Goal: Task Accomplishment & Management: Use online tool/utility

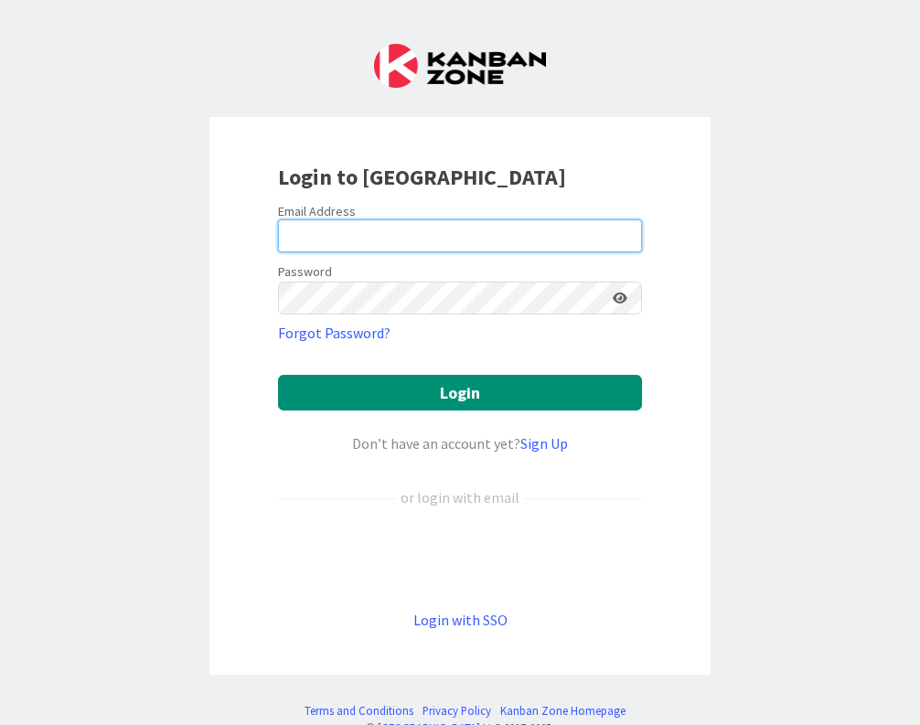
click at [506, 226] on input "email" at bounding box center [460, 235] width 364 height 33
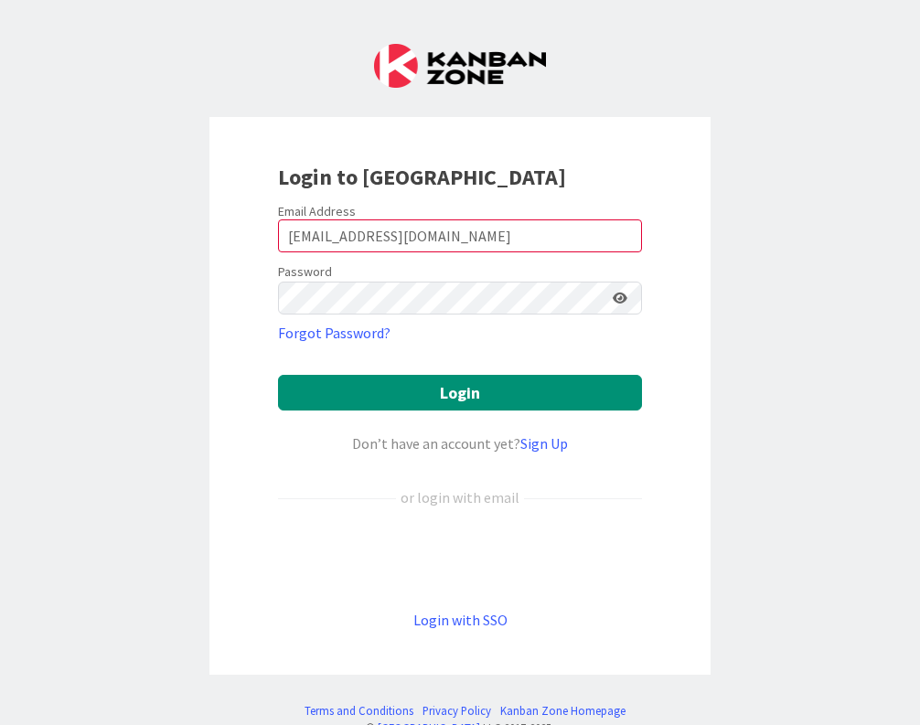
type input "[EMAIL_ADDRESS][DOMAIN_NAME]"
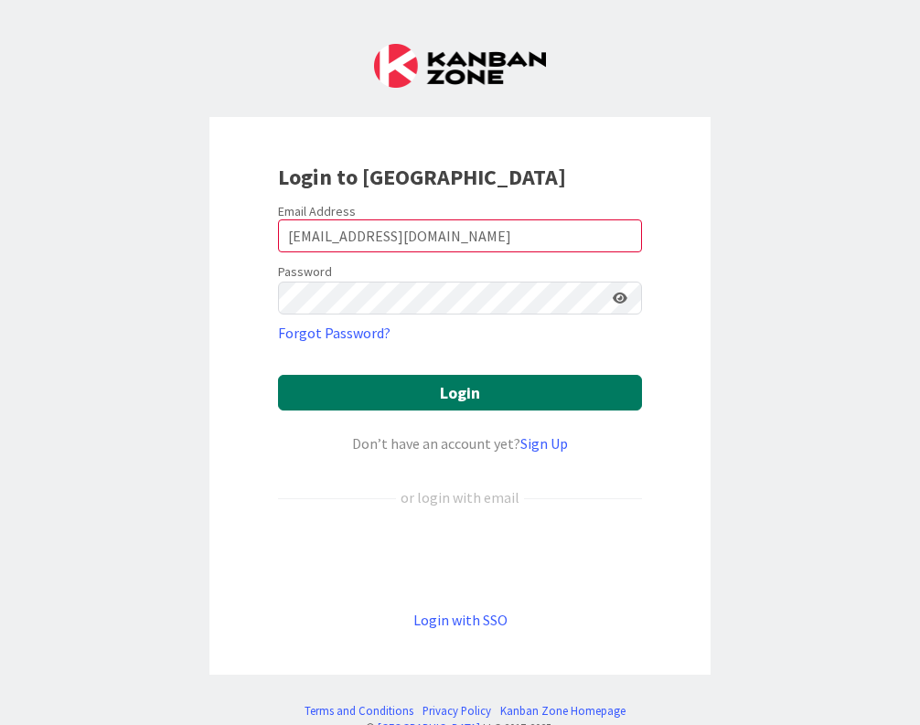
click at [549, 383] on button "Login" at bounding box center [460, 393] width 364 height 36
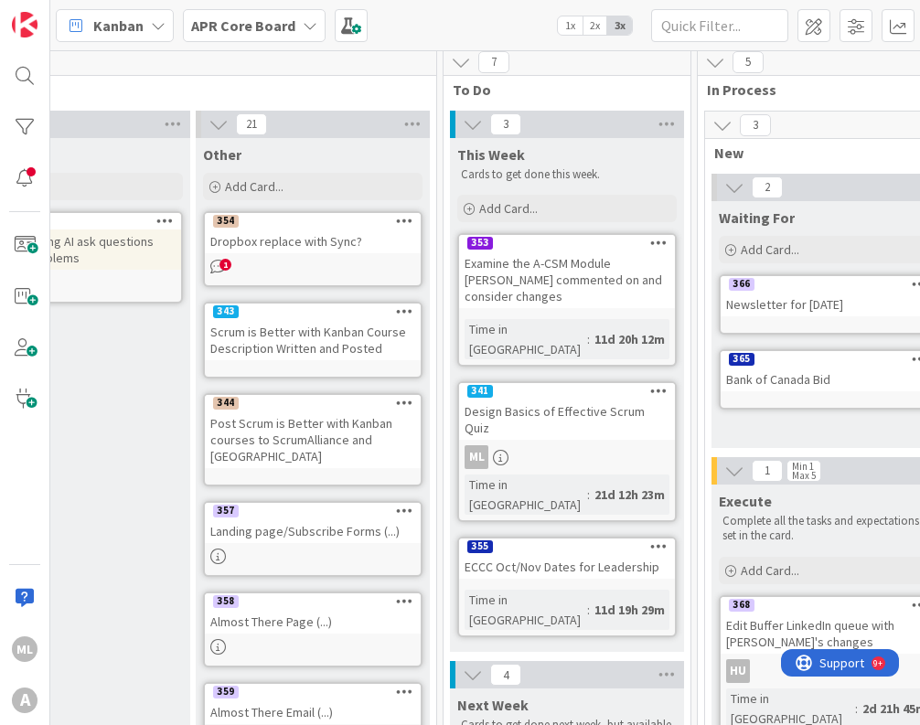
scroll to position [7, 1068]
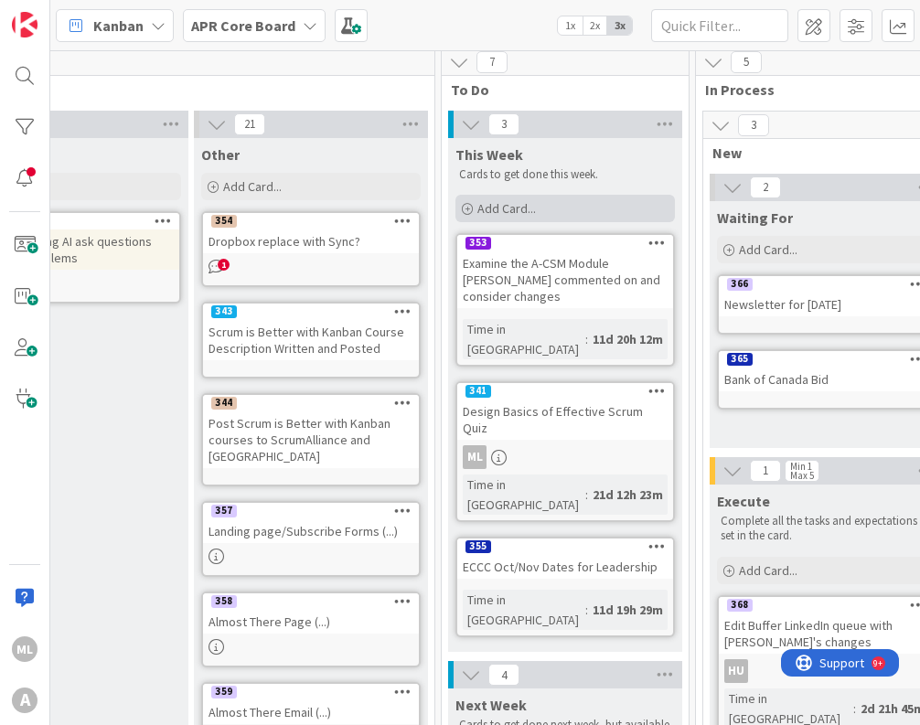
click at [526, 216] on span "Add Card..." at bounding box center [506, 208] width 59 height 16
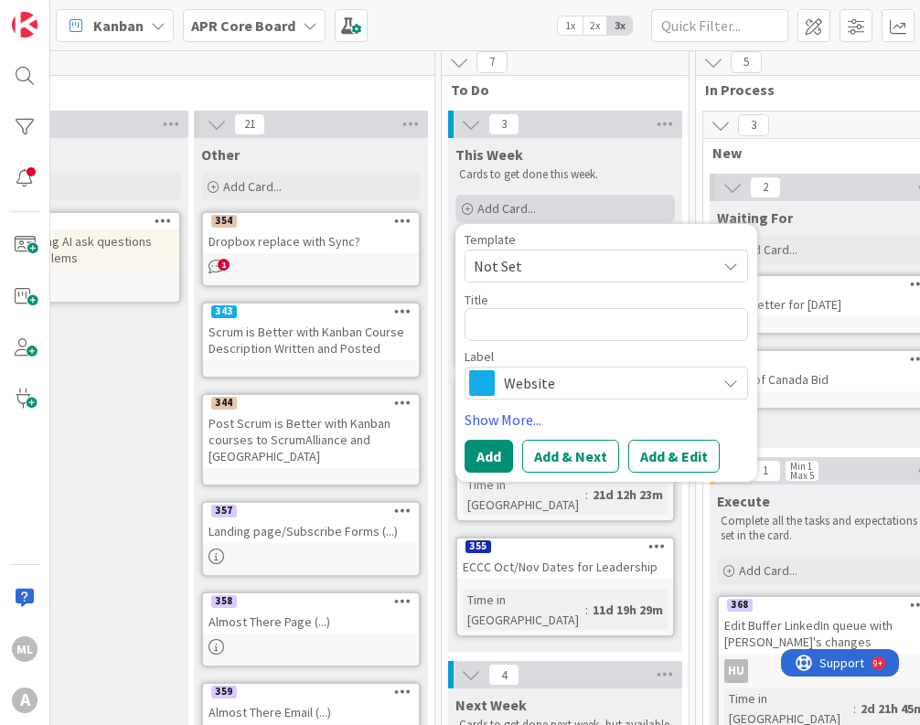
type textarea "x"
type textarea "D"
type textarea "x"
type textarea "De"
type textarea "x"
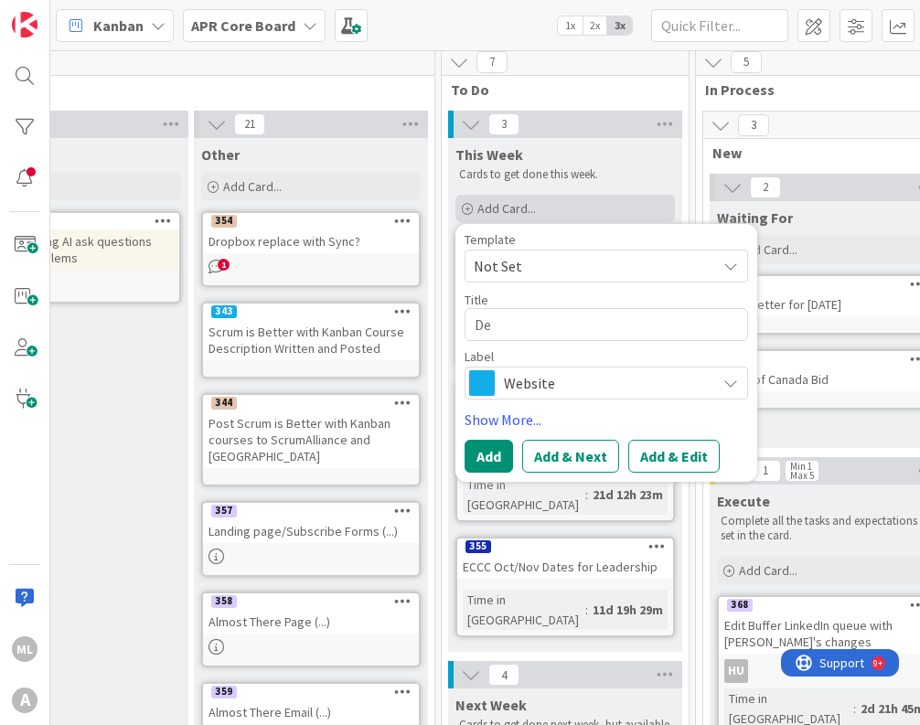
type textarea "Det"
type textarea "x"
type textarea "Dete"
type textarea "x"
type textarea "Deter"
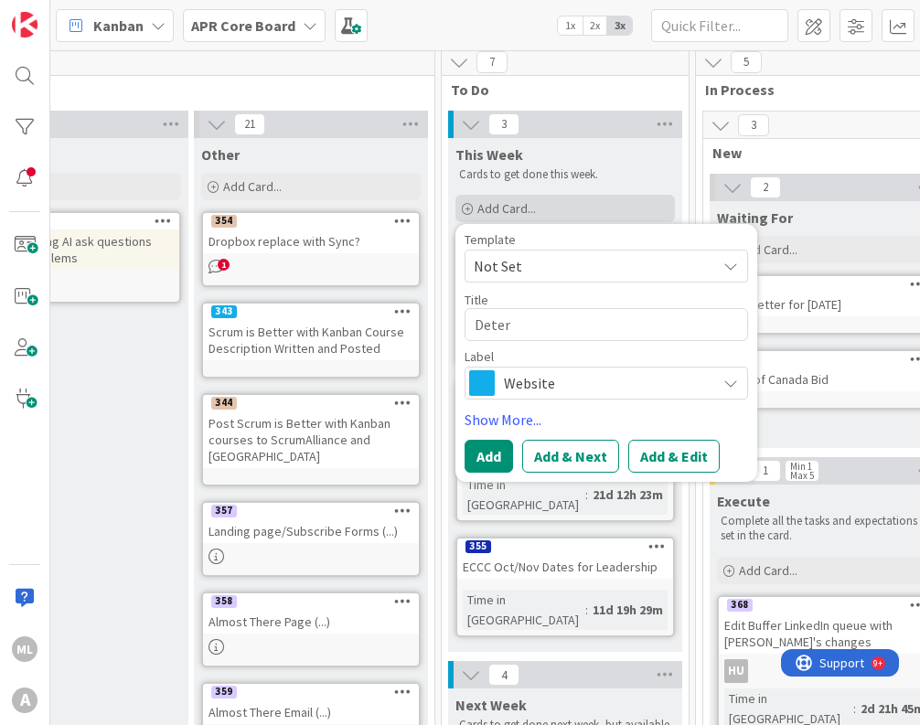
type textarea "x"
type textarea "Determ"
type textarea "x"
type textarea "Determi"
type textarea "x"
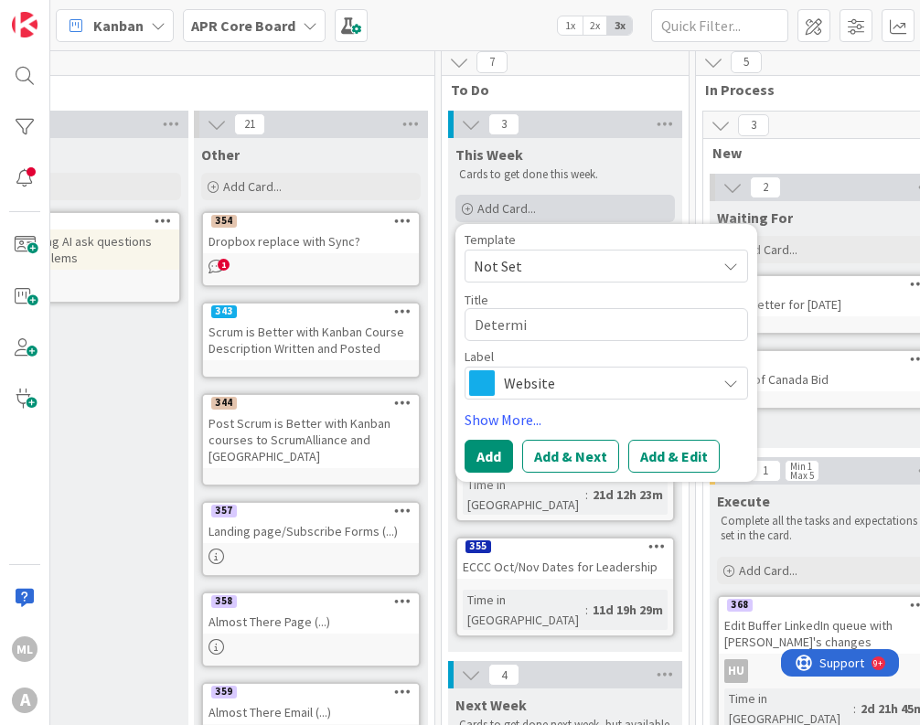
type textarea "Determin"
type textarea "x"
type textarea "Determine"
type textarea "x"
type textarea "Determine"
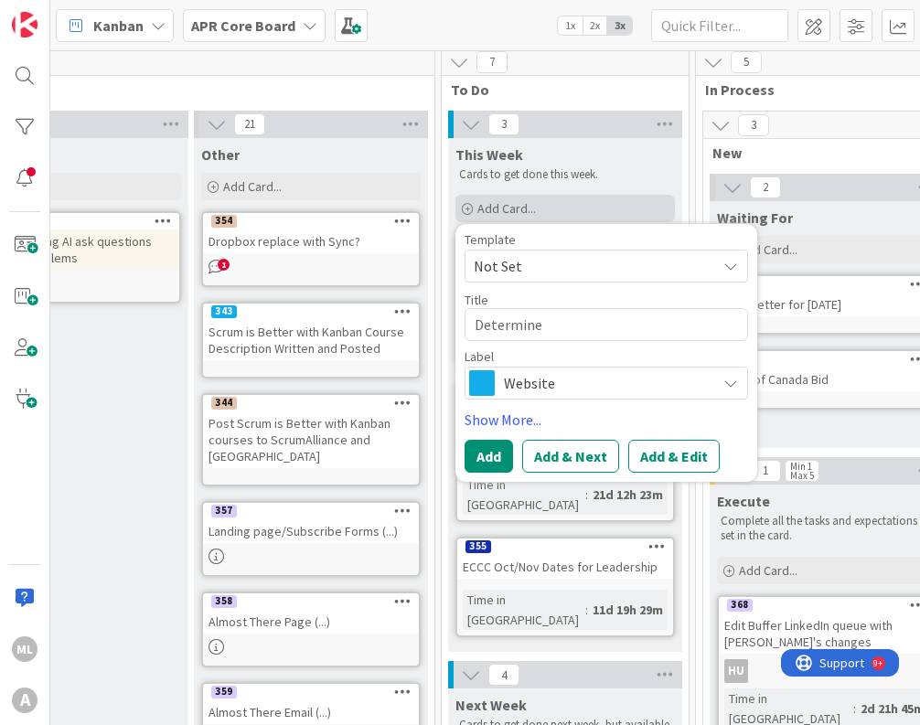
type textarea "x"
type textarea "Determine R"
type textarea "x"
type textarea "Determine RS"
type textarea "x"
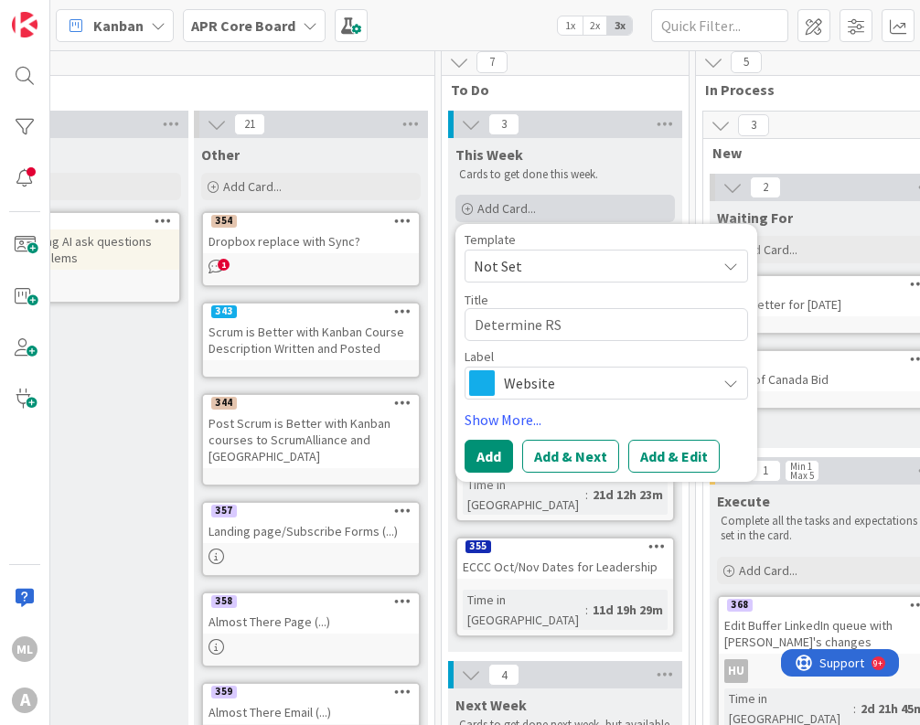
type textarea "Determine RSG"
type textarea "x"
type textarea "Determine RSG"
type textarea "x"
type textarea "Determine RSG B"
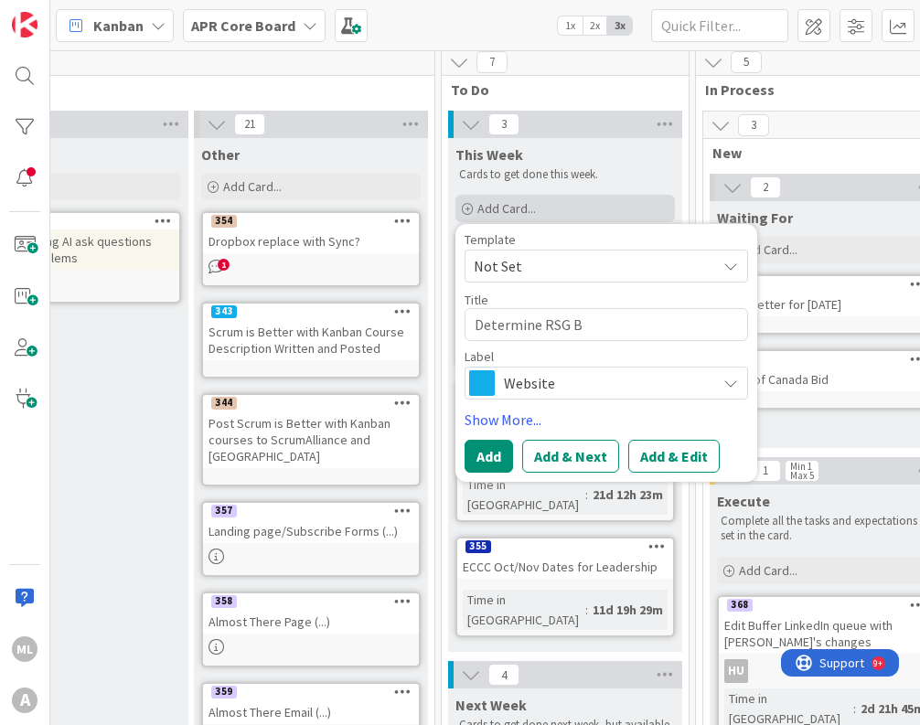
type textarea "x"
type textarea "Determine RSG Ba"
type textarea "x"
type textarea "Determine RSG Ban"
type textarea "x"
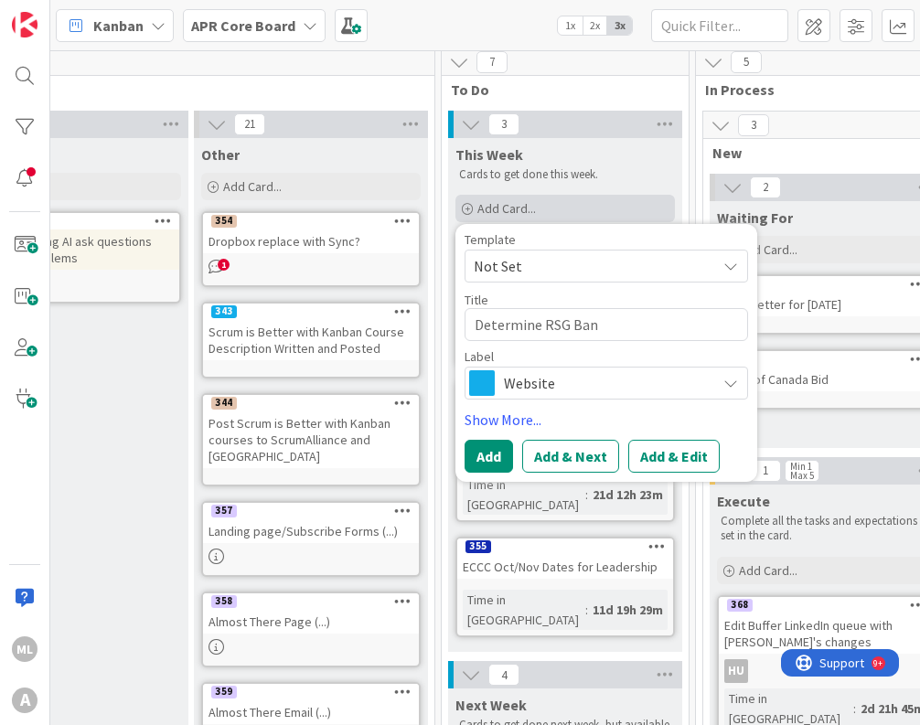
type textarea "Determine RSG Bann"
type textarea "x"
type textarea "Determine RSG Ban"
type textarea "x"
type textarea "Determine RSG Banf"
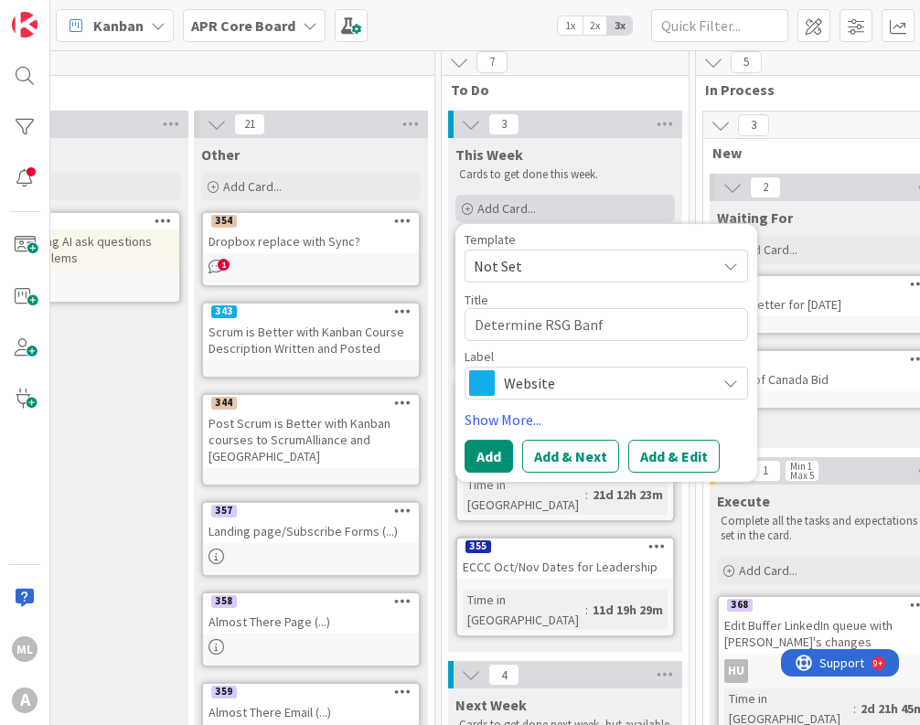
type textarea "x"
type textarea "Determine RSG Banff"
type textarea "x"
type textarea "Determine RSG Banff"
type textarea "x"
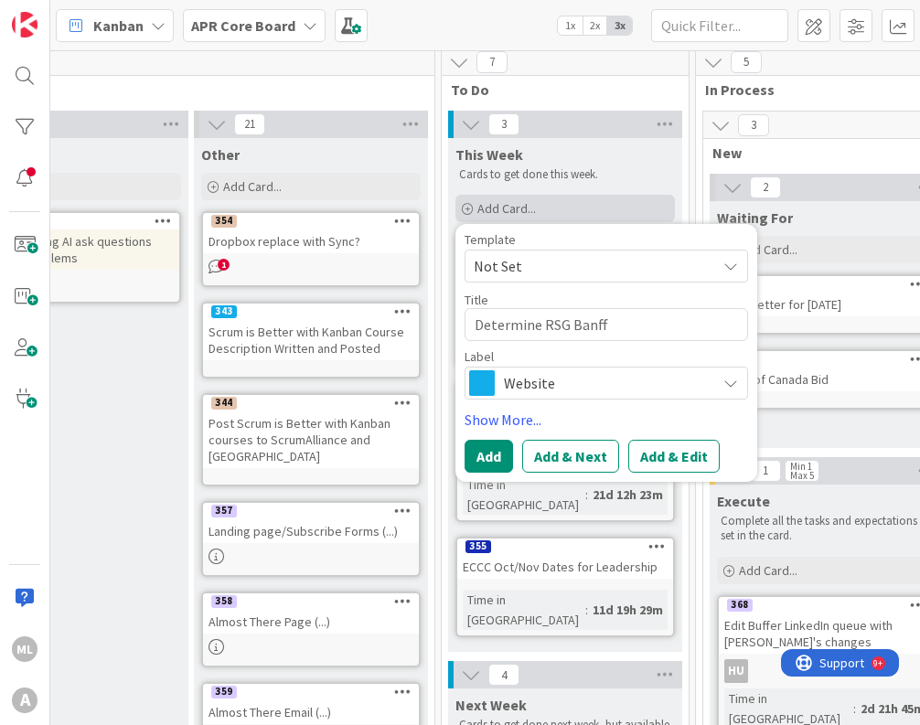
type textarea "Determine RSG Banff O"
type textarea "x"
type textarea "Determine RSG Banff Ov"
type textarea "x"
type textarea "Determine RSG Banff Ove"
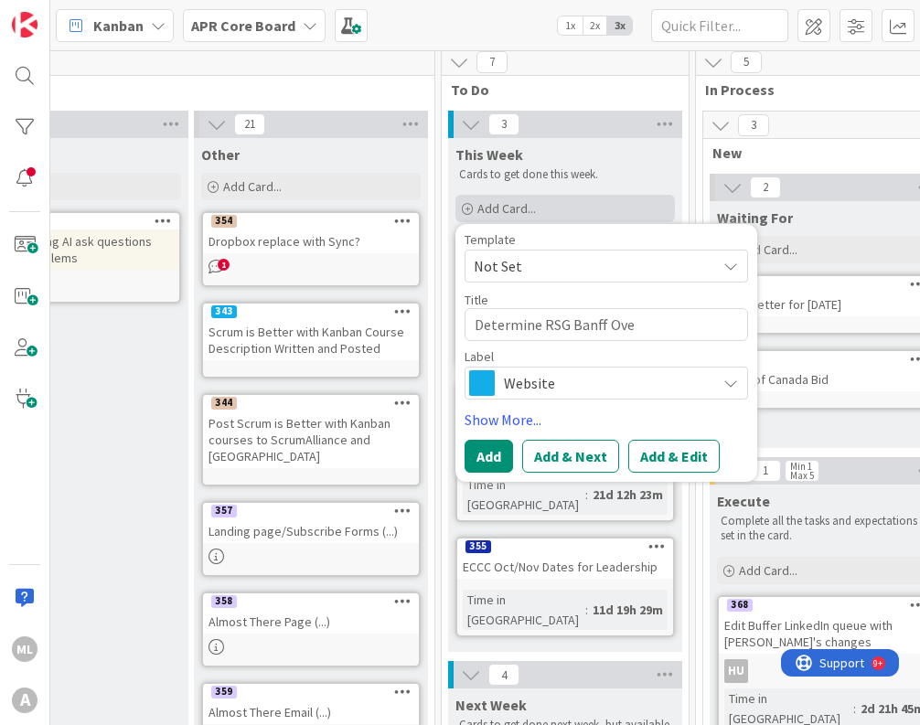
type textarea "x"
type textarea "Determine RSG Banff Over"
type textarea "x"
type textarea "Determine RSG Banff Overa"
type textarea "x"
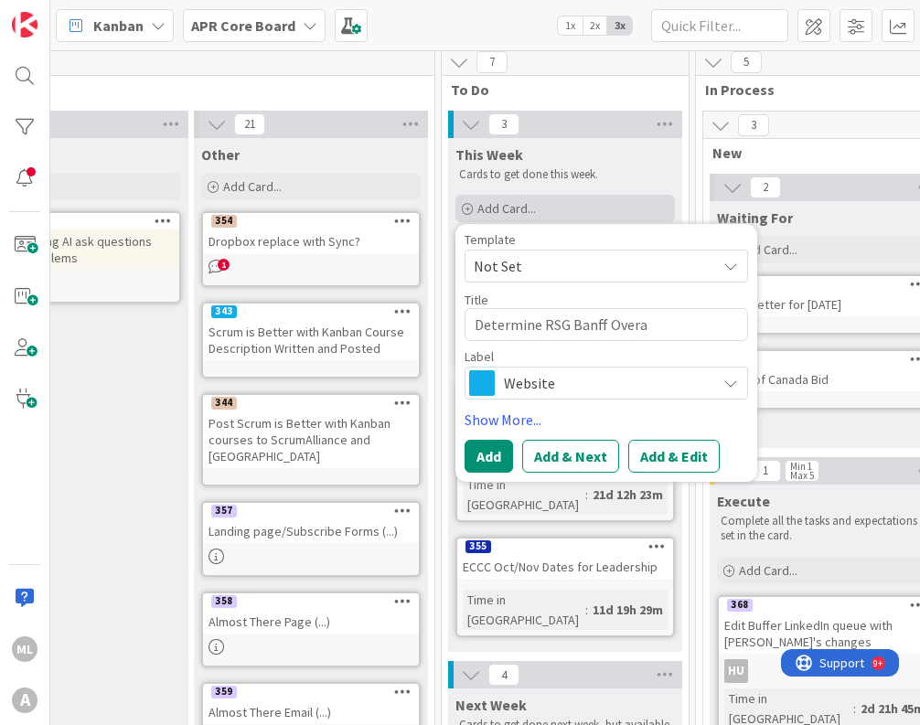
type textarea "Determine RSG Banff Overal"
type textarea "x"
type textarea "Determine RSG Banff Overall"
type textarea "x"
type textarea "Determine RSG Banff Overall"
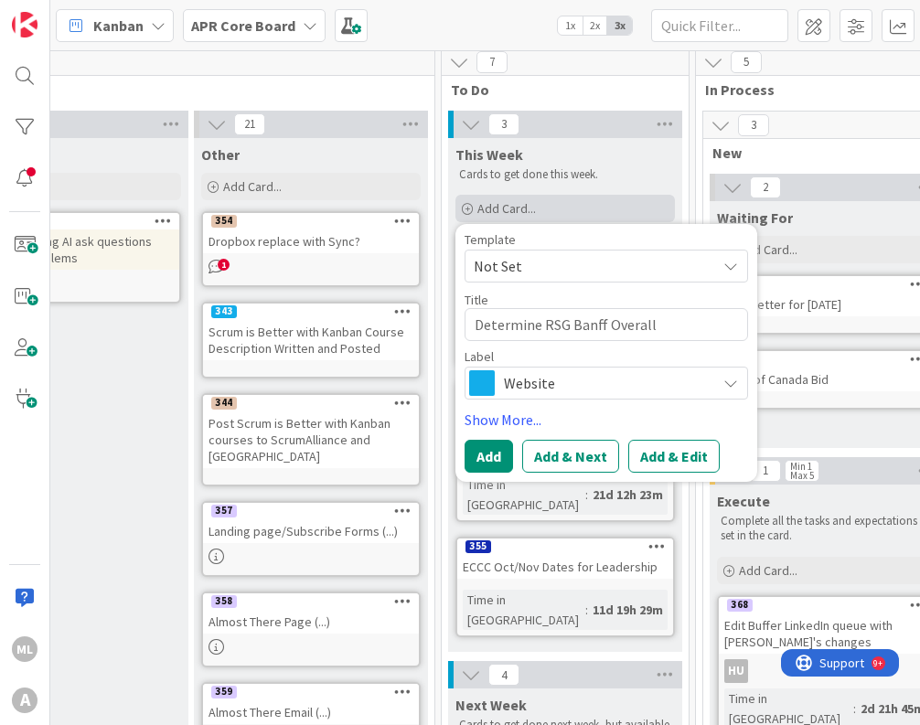
type textarea "x"
type textarea "Determine RSG Banff Overall G"
type textarea "x"
type textarea "Determine RSG Banff Overall Go"
type textarea "x"
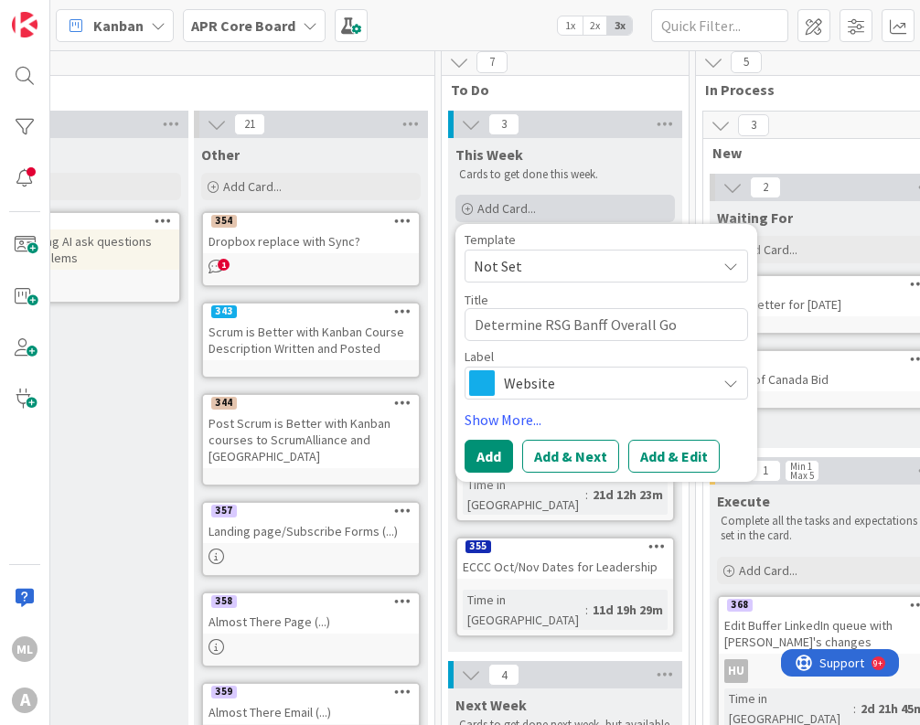
type textarea "Determine RSG Banff Overall [GEOGRAPHIC_DATA]"
type textarea "x"
type textarea "Determine RSG Banff Overall Goal"
click at [626, 383] on span "Website" at bounding box center [605, 383] width 203 height 26
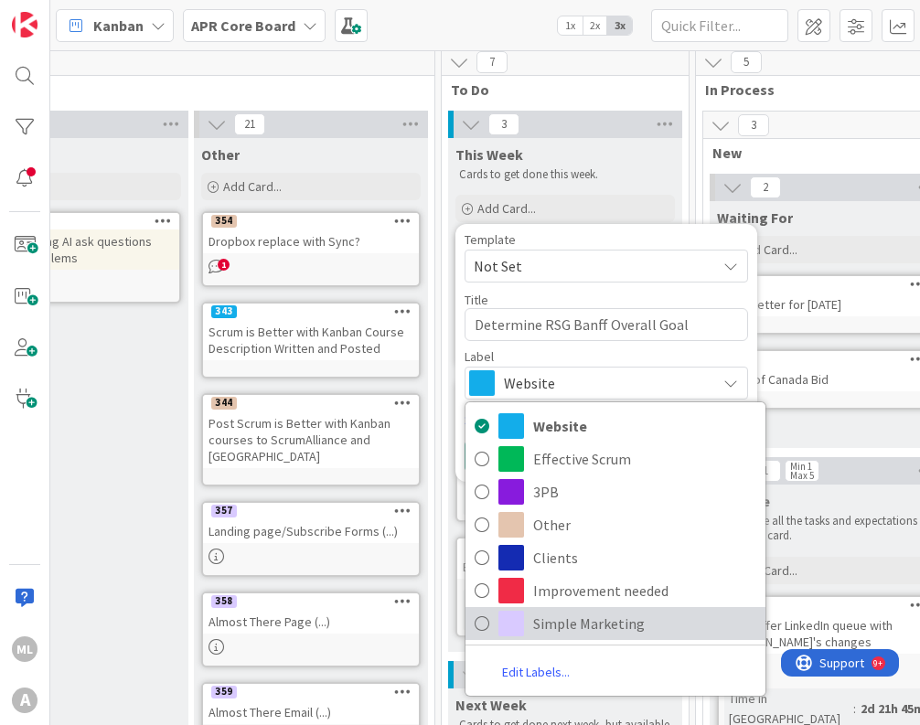
click at [630, 623] on span "Simple Marketing" at bounding box center [644, 623] width 223 height 27
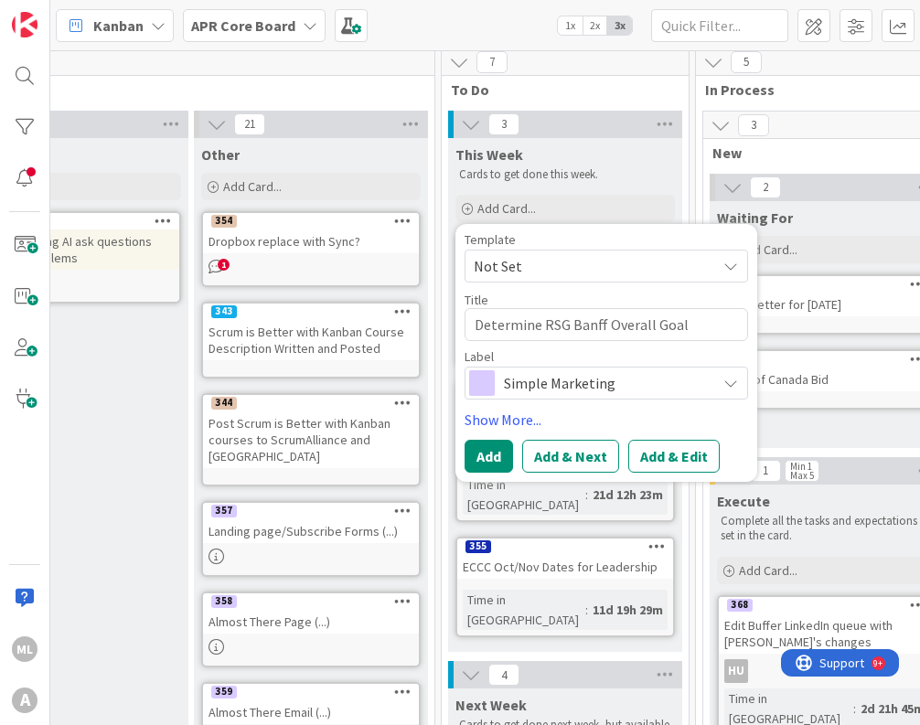
click at [642, 261] on span "Not Set" at bounding box center [588, 266] width 229 height 24
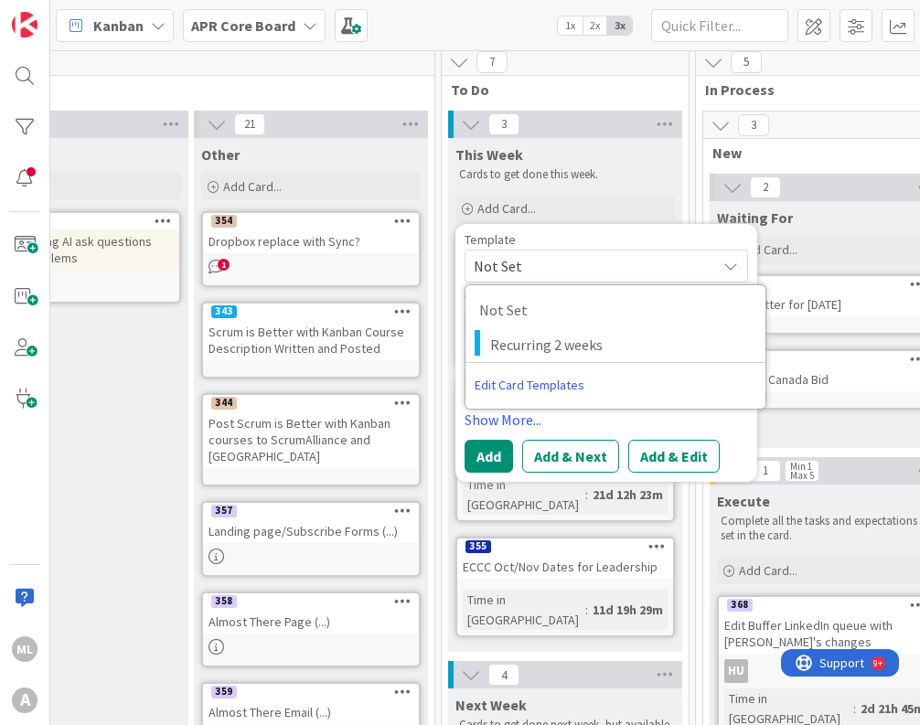
click at [674, 263] on span "Not Set" at bounding box center [588, 266] width 229 height 24
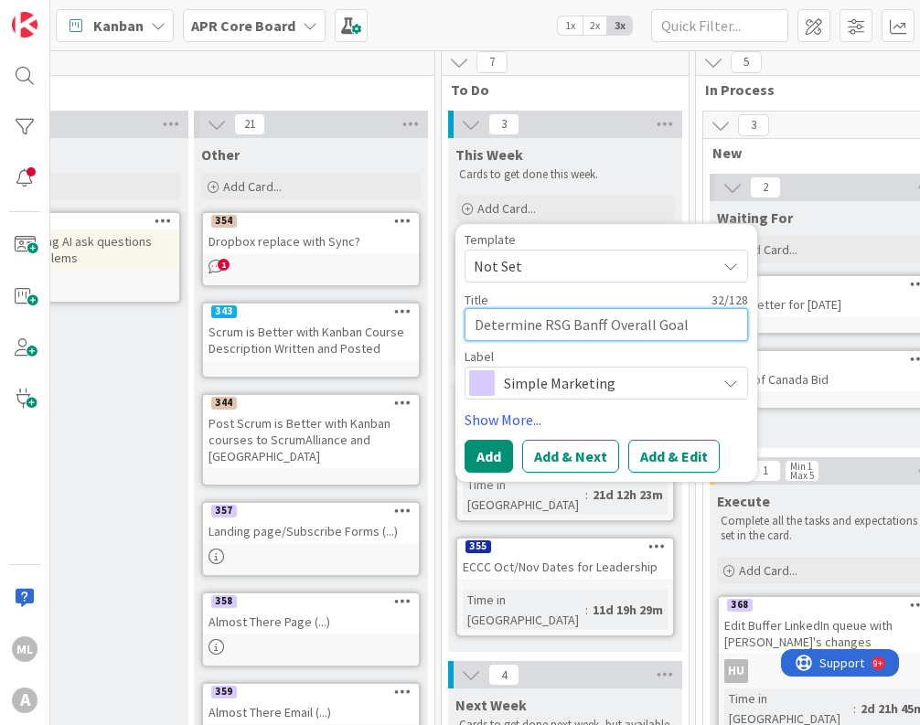
click at [704, 322] on textarea "Determine RSG Banff Overall Goal" at bounding box center [605, 324] width 283 height 33
type textarea "x"
type textarea "Determine RSG Banff Overall Goal"
type textarea "x"
type textarea "Determine RSG Banff Overall Goal -"
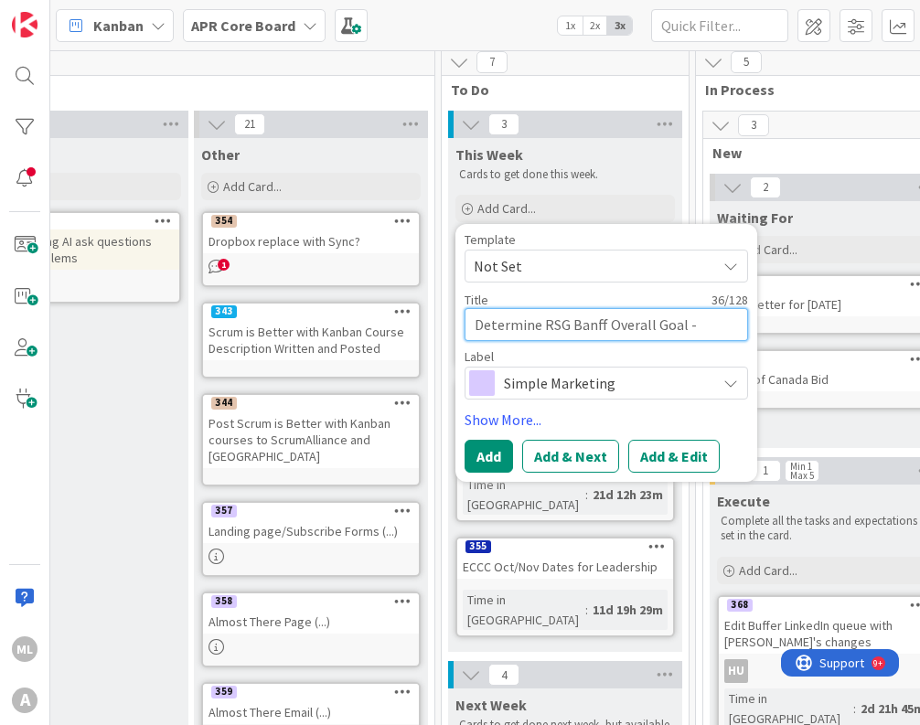
type textarea "x"
type textarea "Determine RSG Banff Overall Goal - r"
type textarea "x"
type textarea "Determine RSG Banff Overall Goal - re"
type textarea "x"
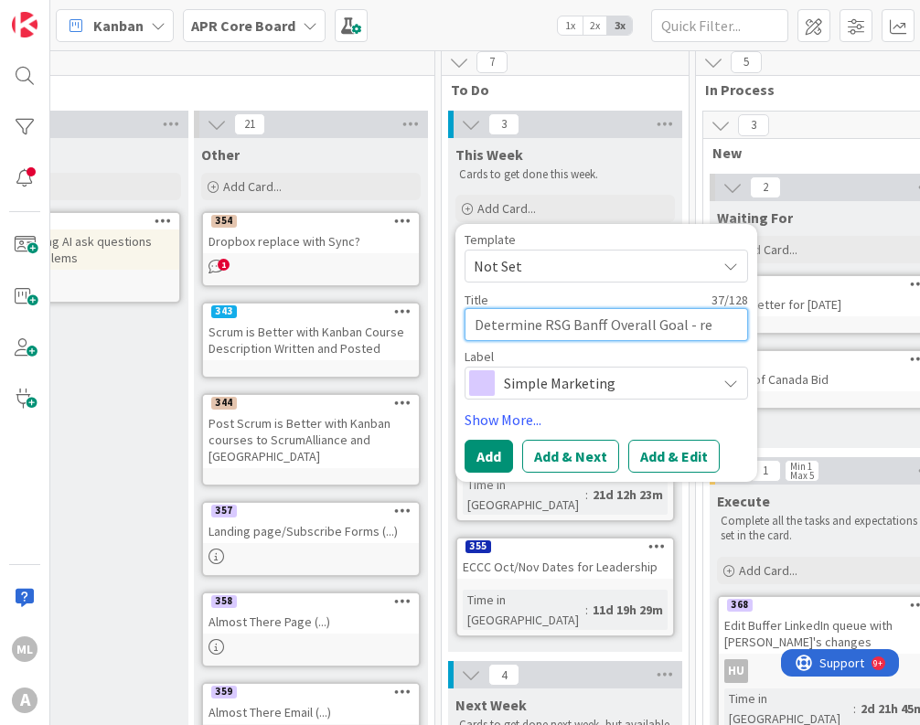
type textarea "Determine RSG Banff Overall Goal - rel"
type textarea "x"
type textarea "Determine RSG Banff Overall Goal - [MEDICAL_DATA]"
type textarea "x"
type textarea "Determine RSG Banff Overall Goal - rel"
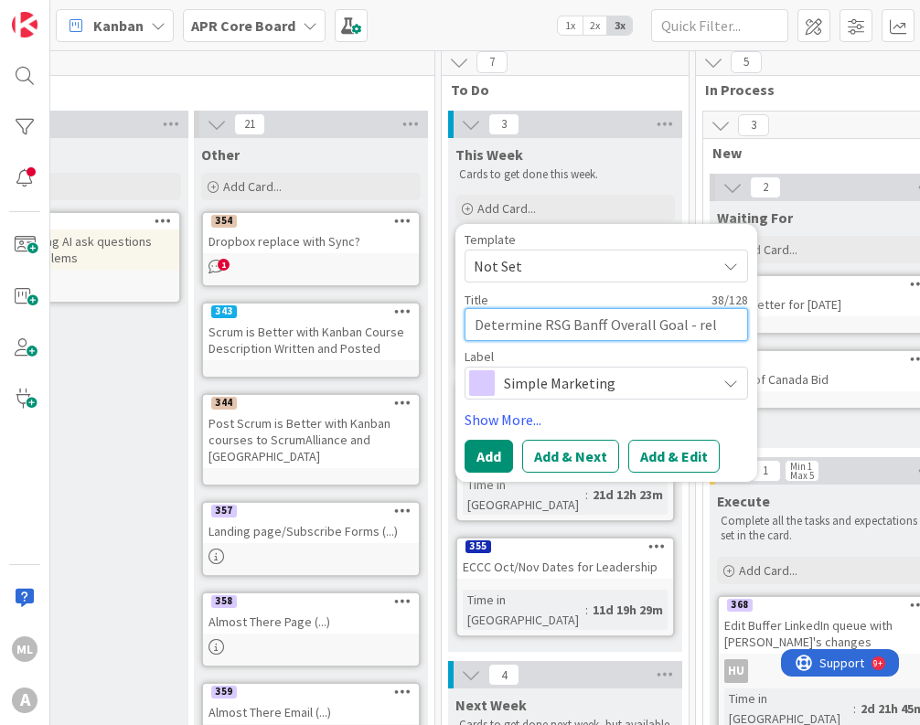
type textarea "x"
type textarea "Determine RSG Banff Overall Goal - re"
type textarea "x"
type textarea "Determine RSG Banff Overall Goal - r"
type textarea "x"
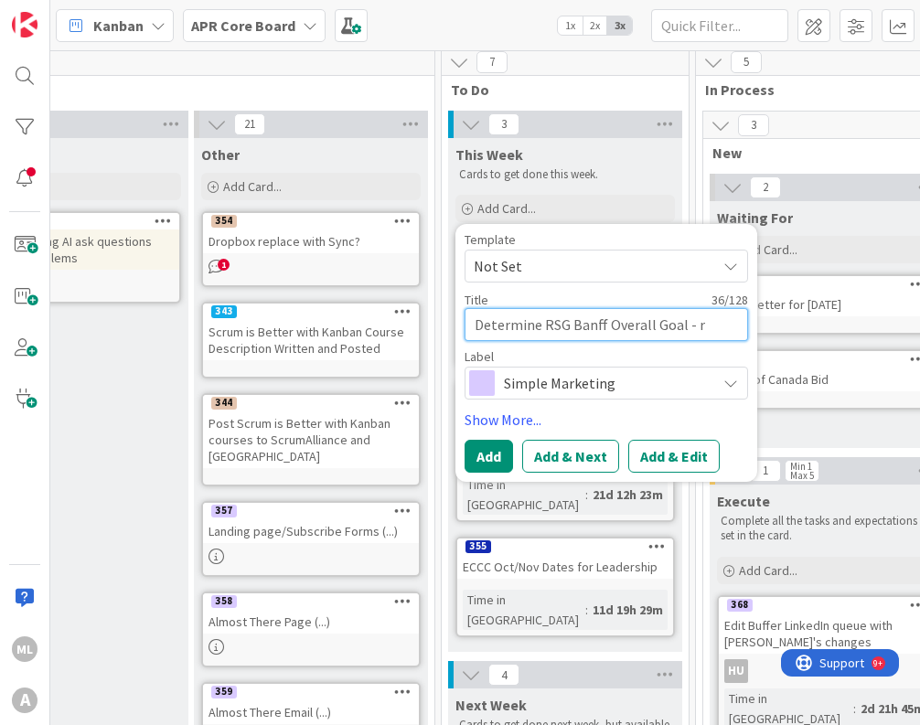
type textarea "Determine RSG Banff Overall Goal -"
type textarea "x"
type textarea "Determine RSG Banff Overall Goal -"
type textarea "x"
type textarea "Determine RSG Banff Overall Goal"
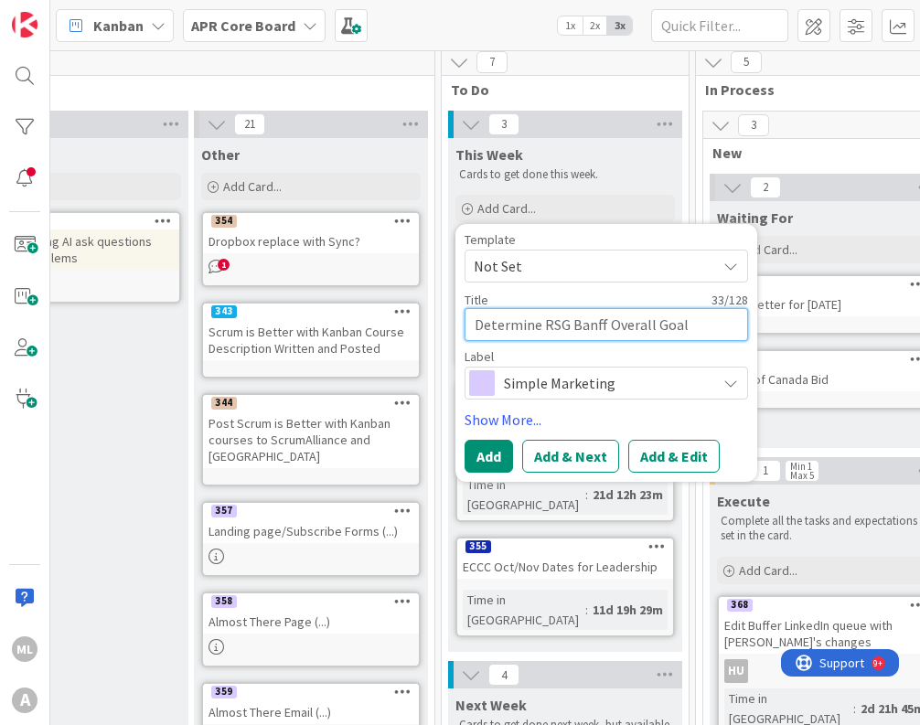
type textarea "x"
type textarea "Determine RSG Banff Overall Goal ."
type textarea "x"
type textarea "Determine RSG Banff Overall Goal .."
type textarea "x"
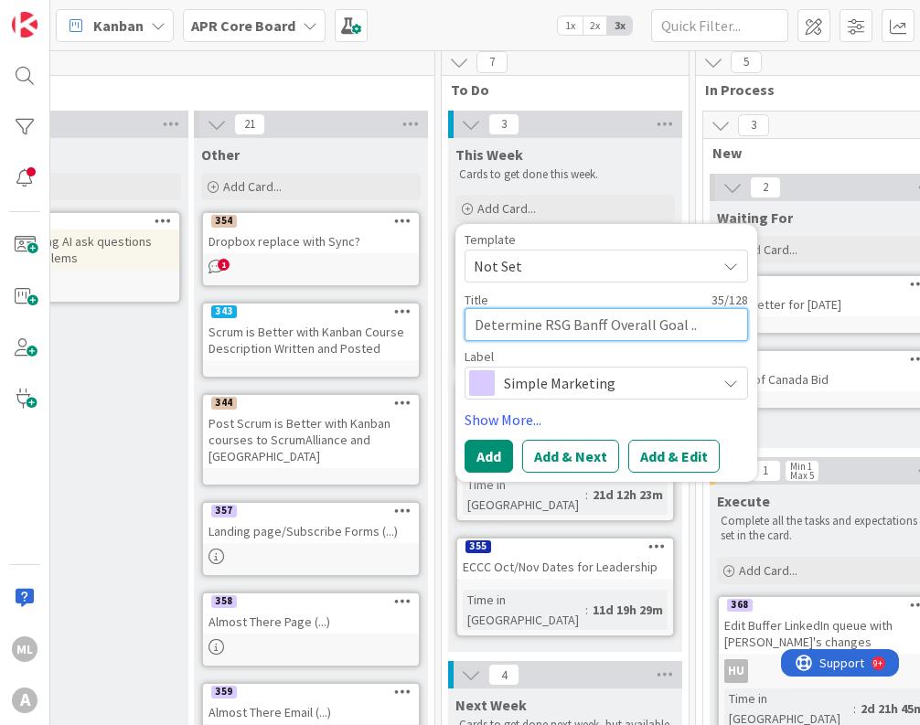
type textarea "Determine RSG Banff Overall Goal …"
type textarea "x"
type textarea "Determine RSG Banff Overall Goal …."
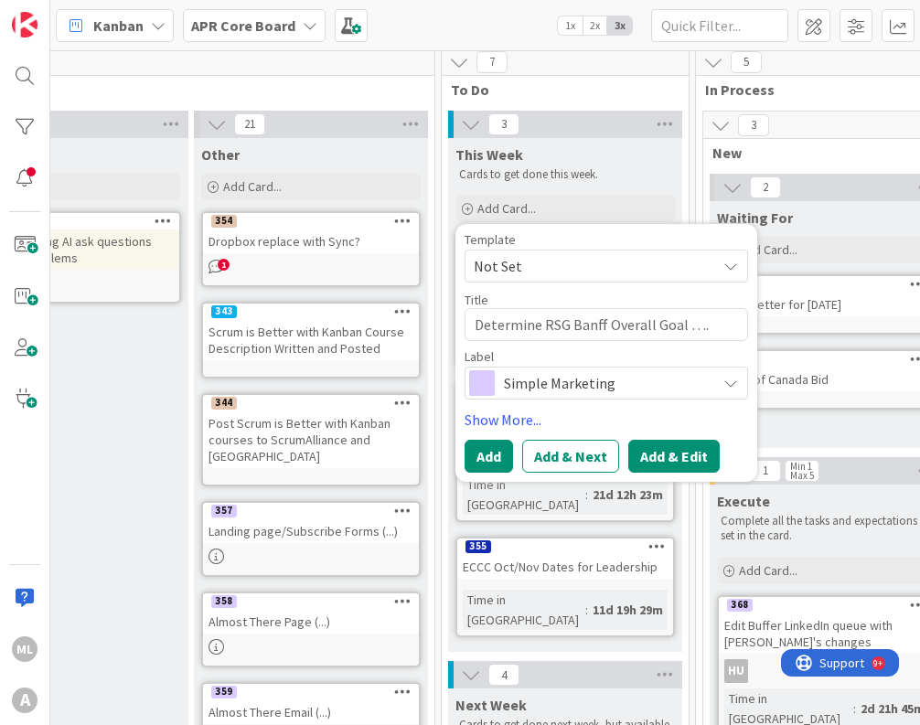
click at [678, 453] on button "Add & Edit" at bounding box center [673, 456] width 91 height 33
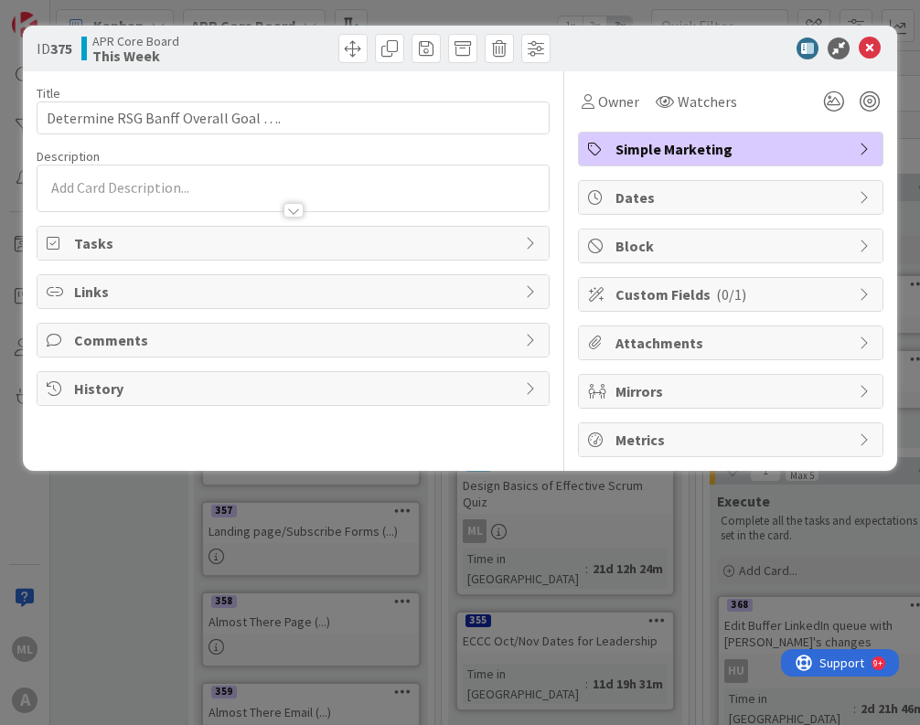
click at [187, 187] on div at bounding box center [292, 188] width 511 height 46
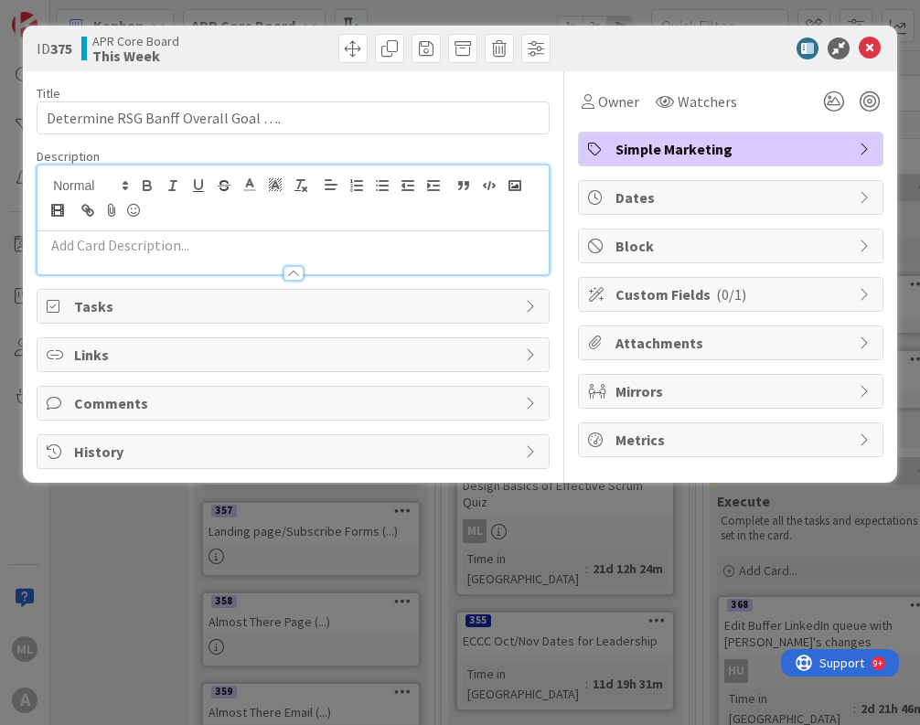
click at [211, 259] on div at bounding box center [292, 264] width 511 height 19
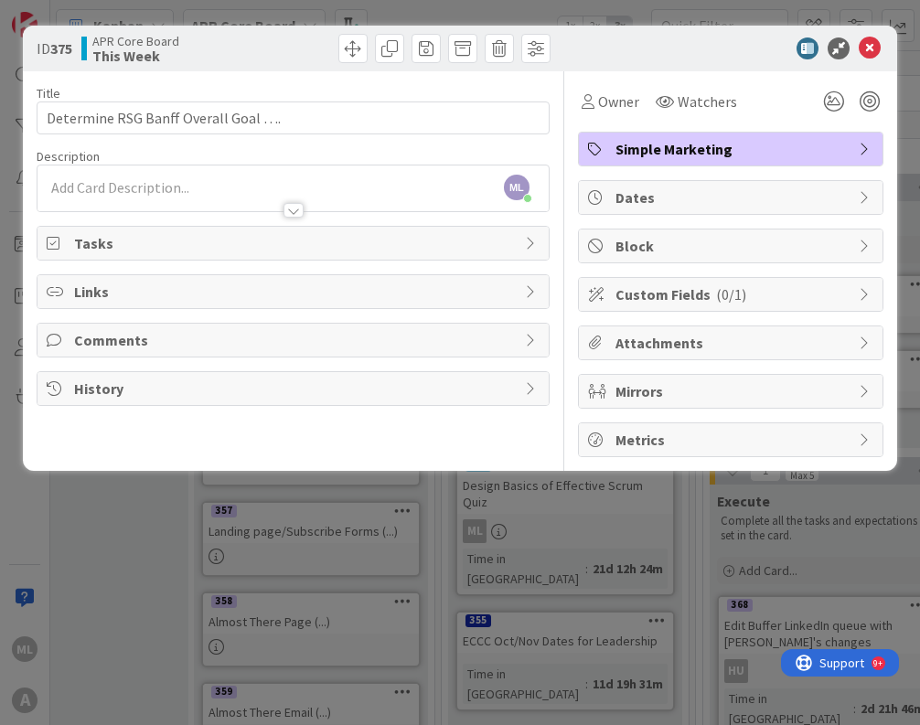
click at [183, 189] on p at bounding box center [293, 187] width 493 height 21
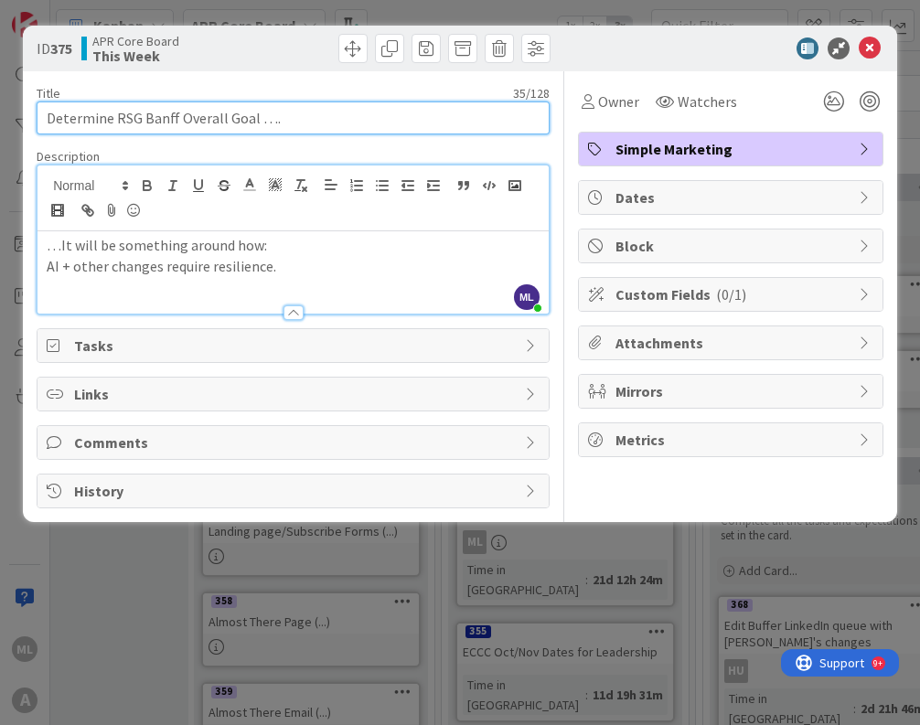
click at [230, 116] on input "Determine RSG Banff Overall Goal …." at bounding box center [293, 117] width 513 height 33
click at [236, 122] on input "Determine RSG Banff Overall Goal …." at bounding box center [293, 117] width 513 height 33
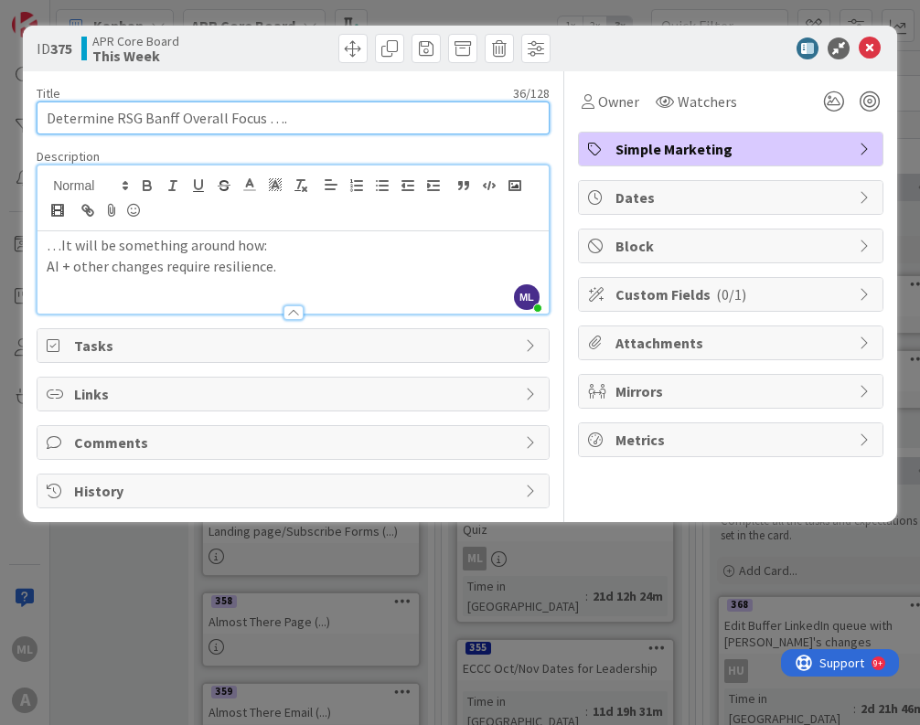
type input "Determine RSG Banff Overall Focus …."
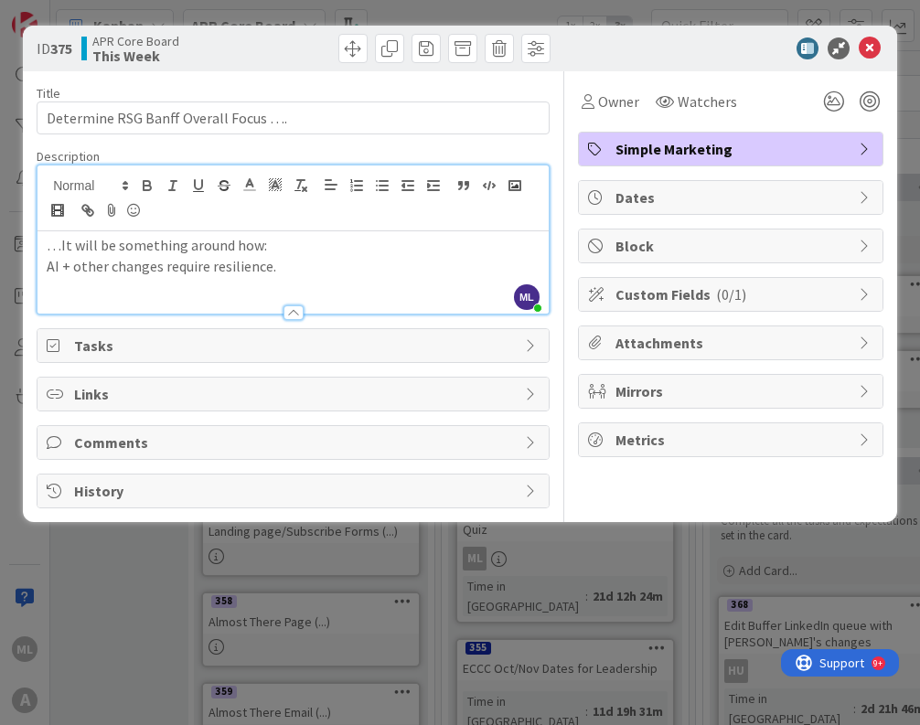
click at [361, 266] on p "AI + other changes require resilience." at bounding box center [293, 266] width 493 height 21
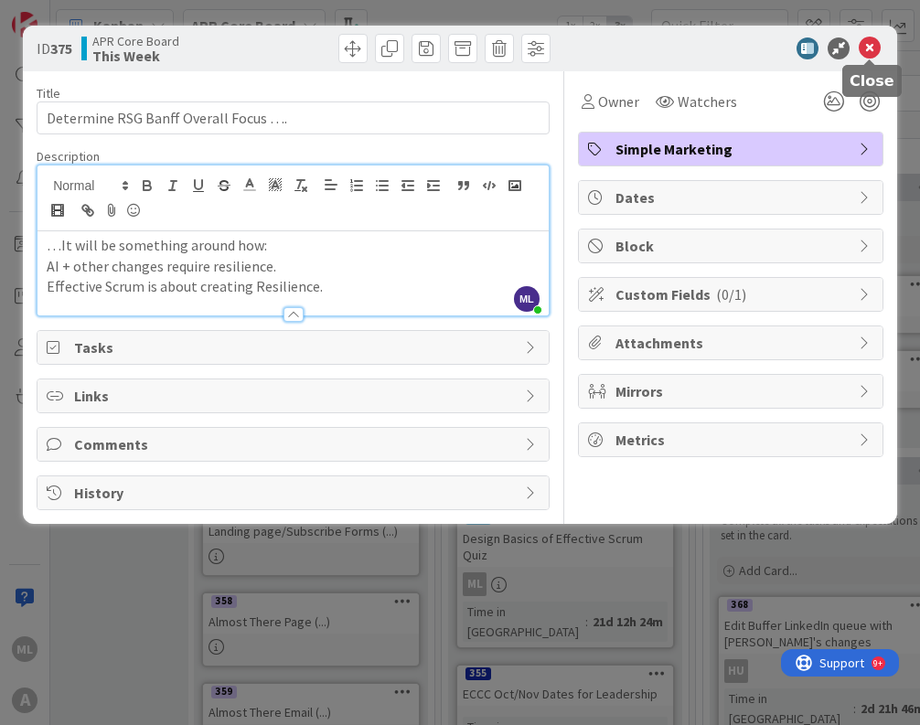
click at [849, 52] on icon at bounding box center [869, 48] width 22 height 22
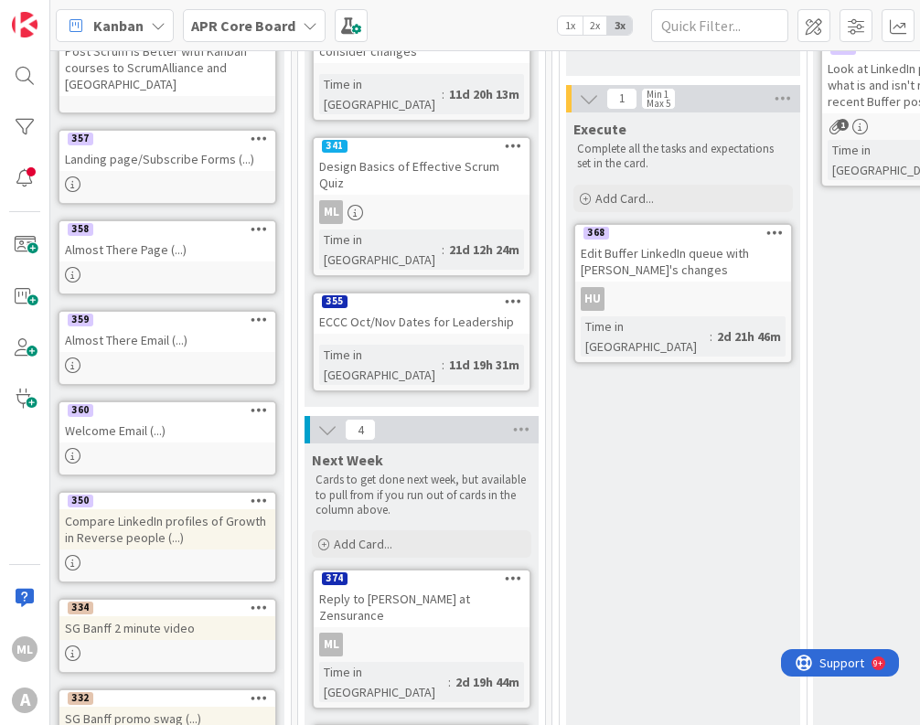
scroll to position [378, 1211]
drag, startPoint x: 236, startPoint y: 117, endPoint x: 709, endPoint y: 482, distance: 597.0
click at [709, 482] on div "Execute Complete all the tasks and expectations set in the card. Add Card... 36…" at bounding box center [683, 614] width 234 height 1003
drag, startPoint x: 434, startPoint y: 471, endPoint x: 402, endPoint y: 400, distance: 78.2
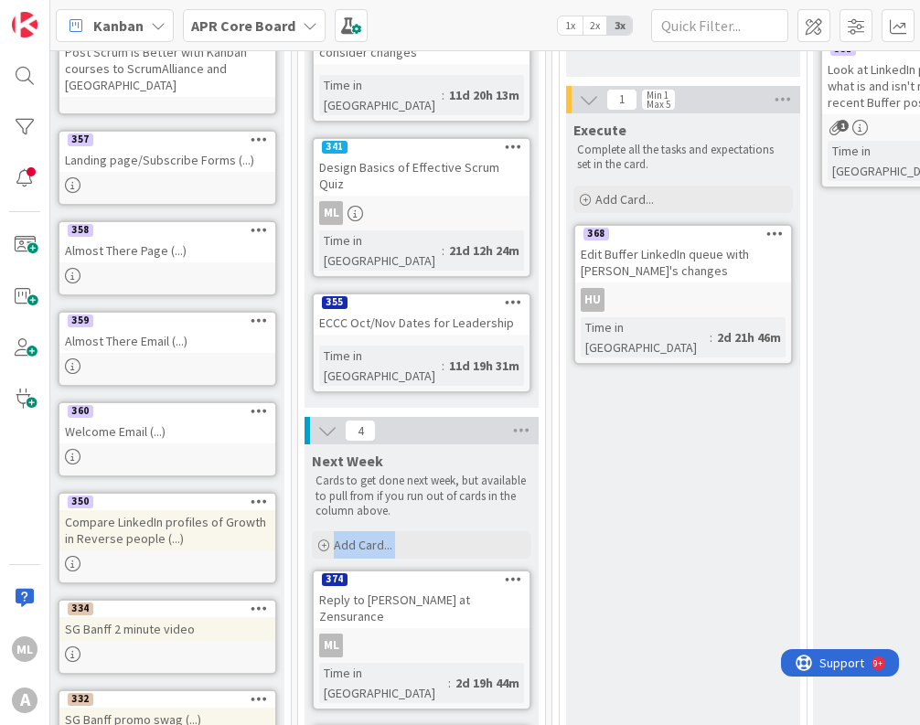
click at [408, 571] on div "374" at bounding box center [422, 579] width 216 height 16
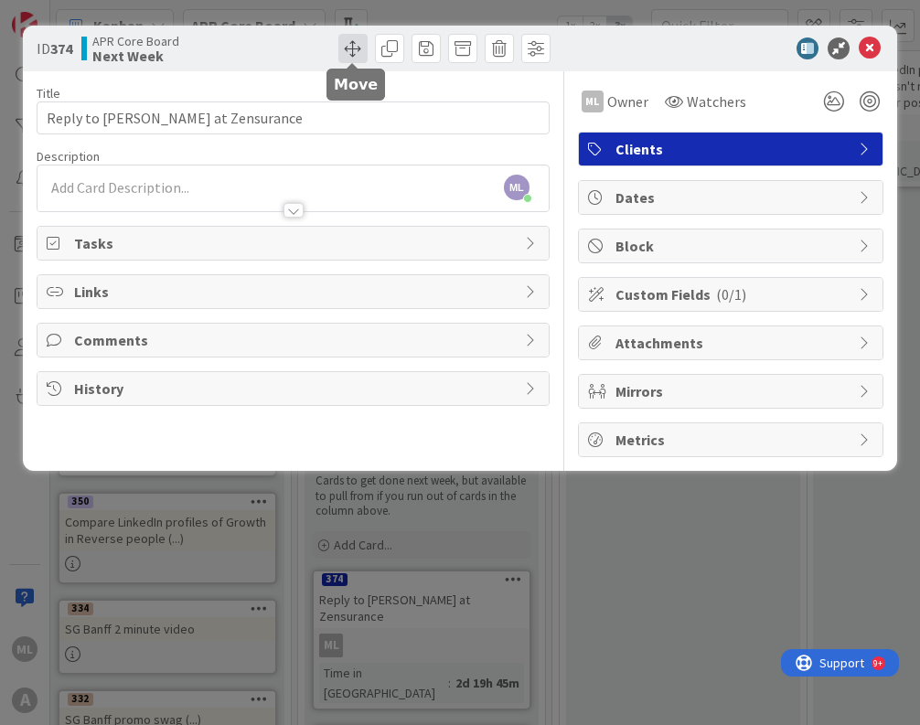
click at [357, 41] on span at bounding box center [352, 48] width 29 height 29
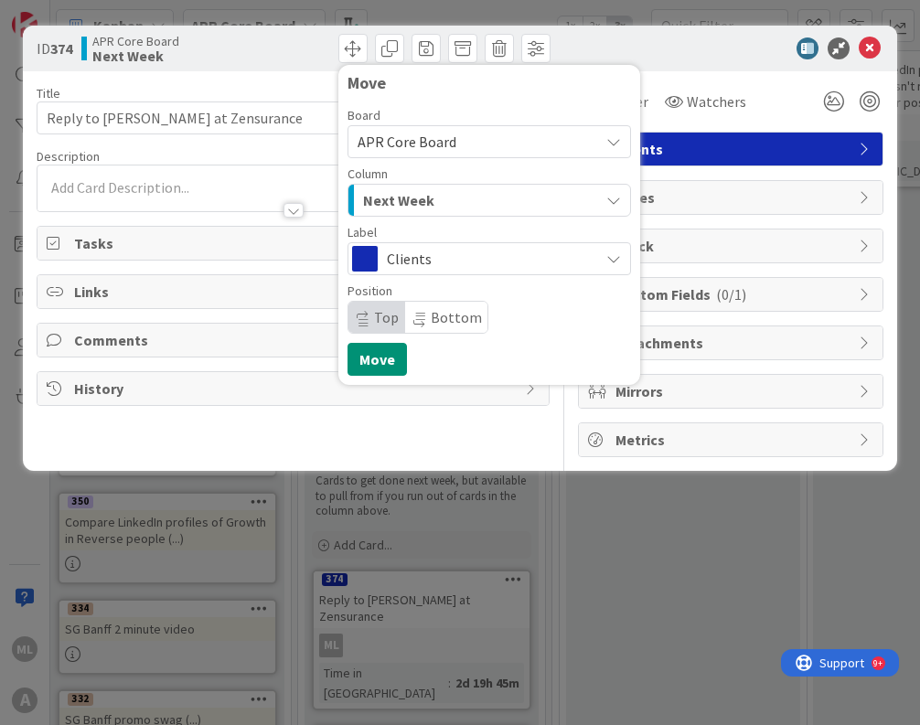
click at [426, 209] on span "Next Week" at bounding box center [398, 200] width 71 height 24
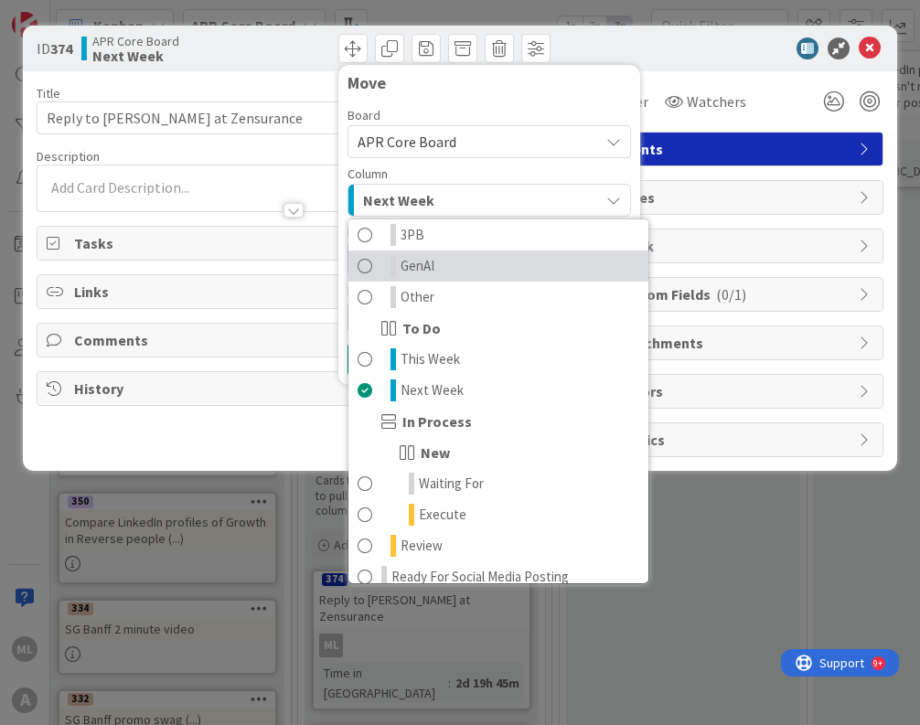
scroll to position [134, 0]
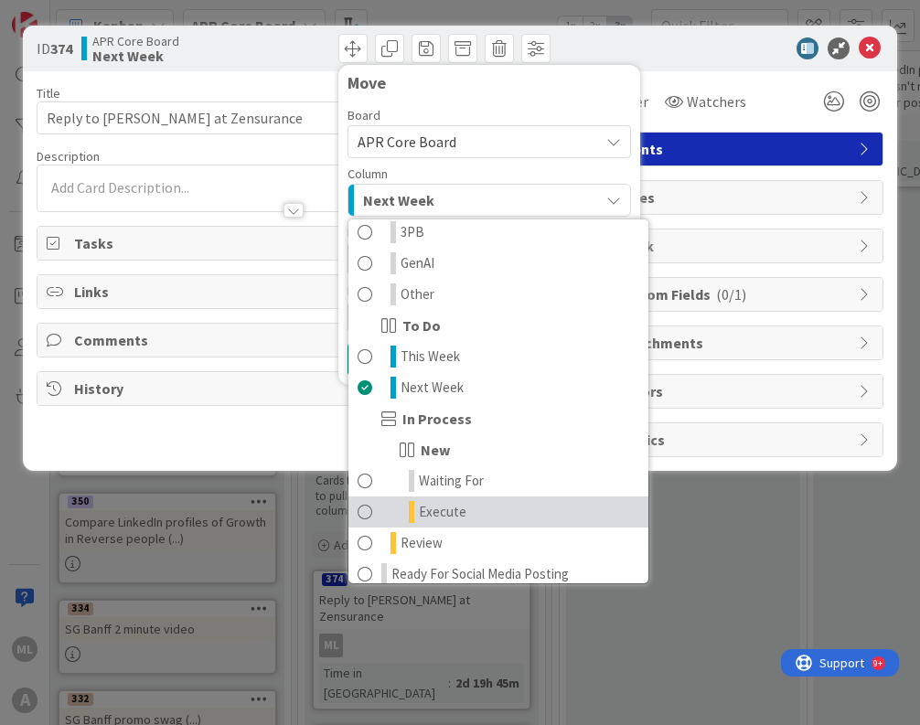
click at [368, 513] on span at bounding box center [364, 512] width 15 height 22
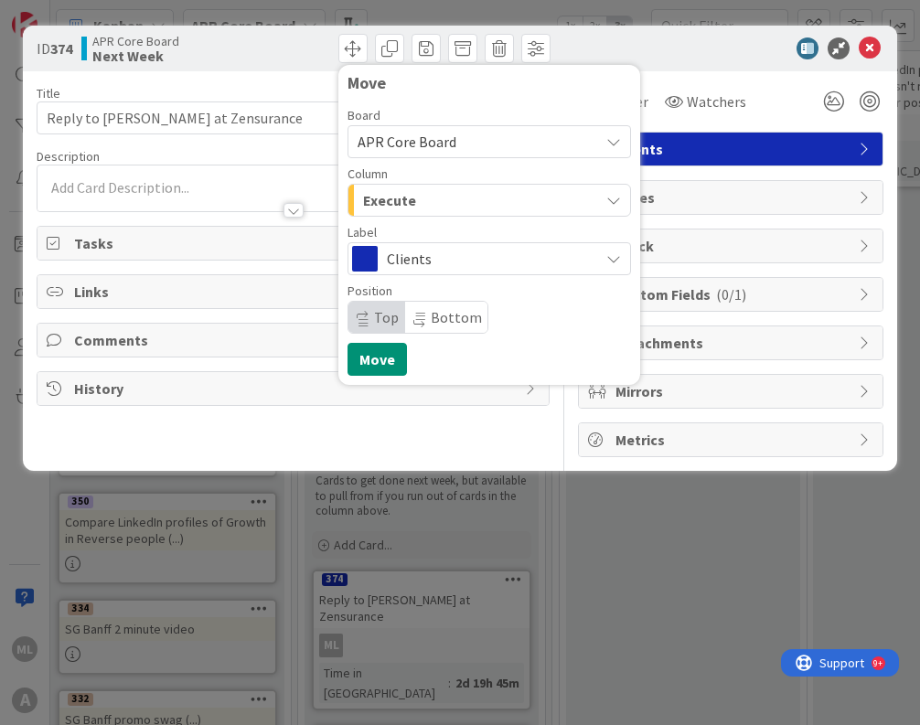
click at [387, 357] on button "Move" at bounding box center [376, 359] width 59 height 33
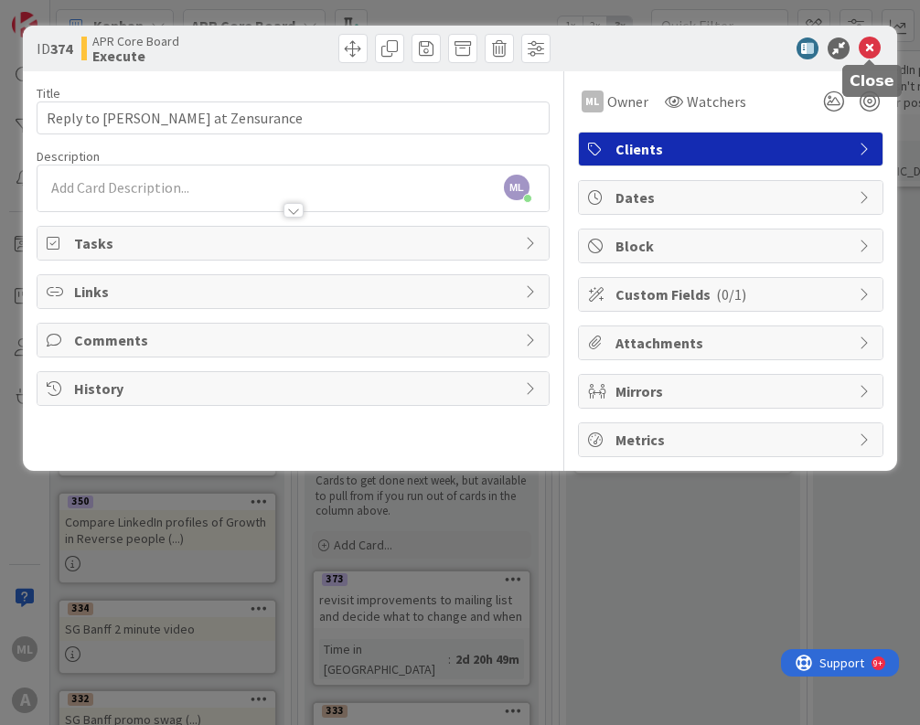
click at [849, 45] on icon at bounding box center [869, 48] width 22 height 22
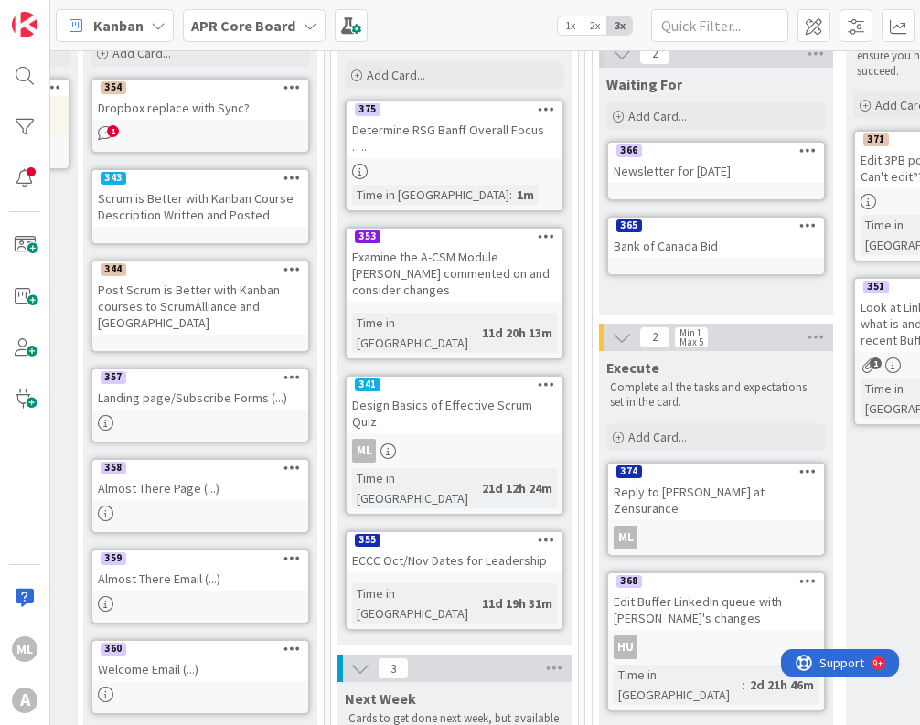
scroll to position [132, 1178]
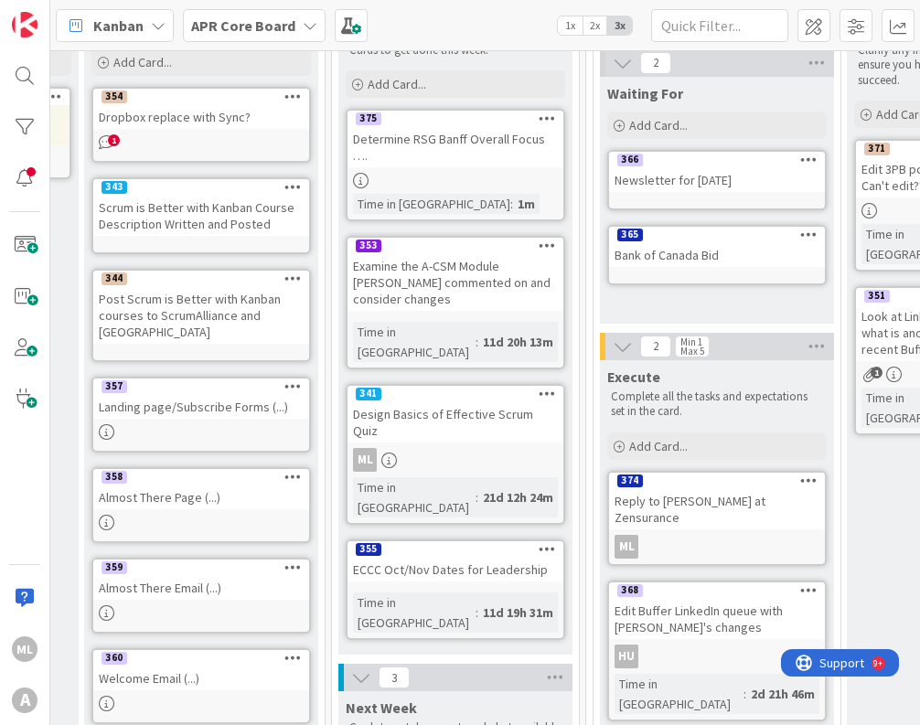
drag, startPoint x: 849, startPoint y: 7, endPoint x: -1, endPoint y: -1, distance: 850.3
click at [0, 0] on html "ML A Kanban APR Core Board 1x 2x 3x 4 Backlog Cards that are just ideas and sti…" at bounding box center [460, 362] width 920 height 725
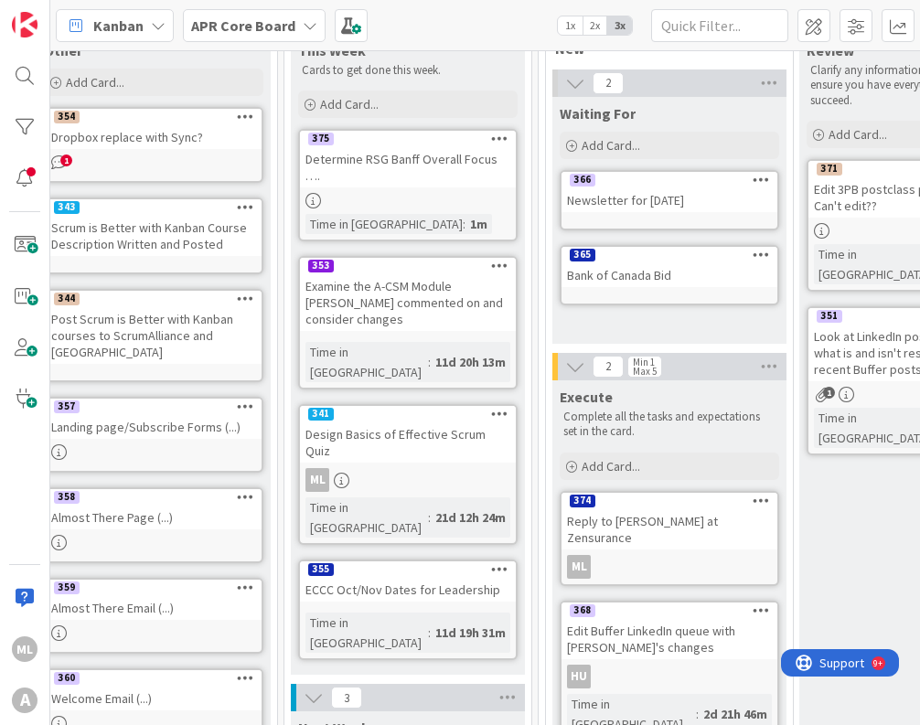
scroll to position [107, 1223]
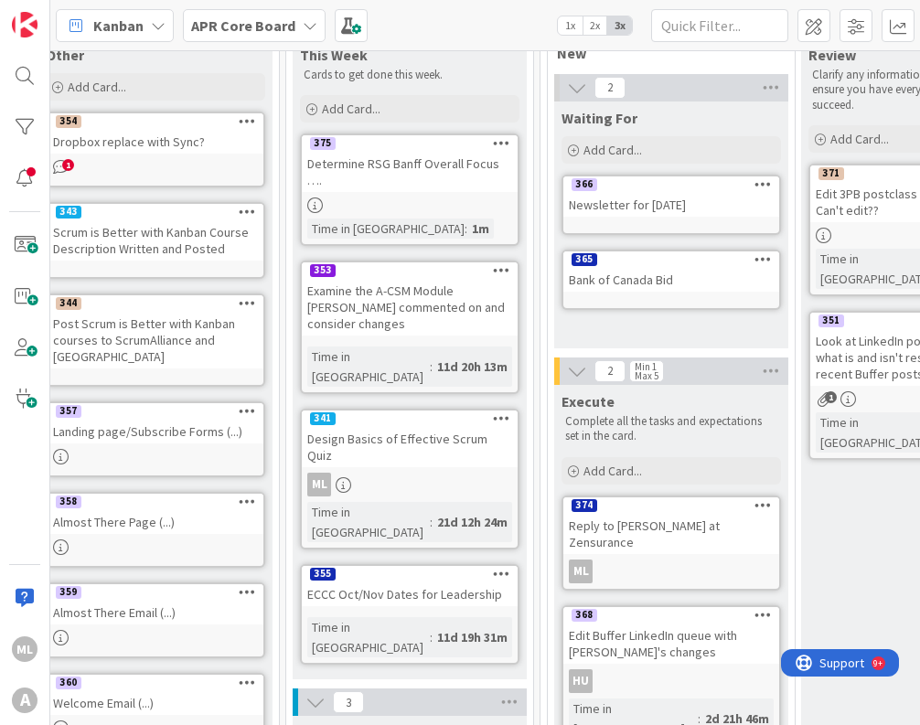
click at [474, 179] on div "375 Determine RSG Banff Overall Focus …. Time in [GEOGRAPHIC_DATA] : 1m" at bounding box center [409, 189] width 219 height 112
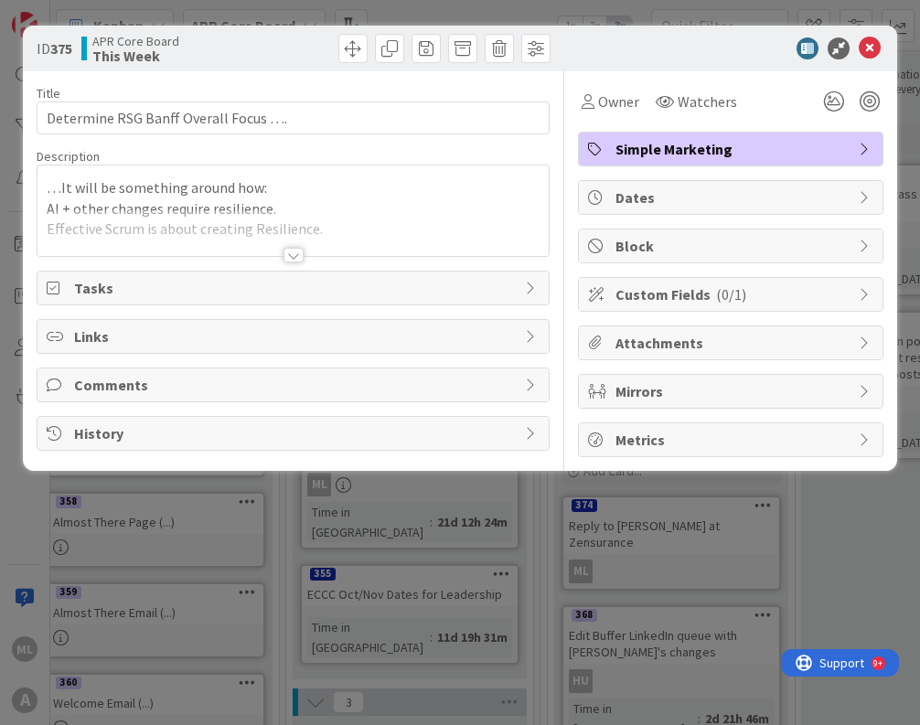
click at [453, 219] on div at bounding box center [292, 232] width 511 height 47
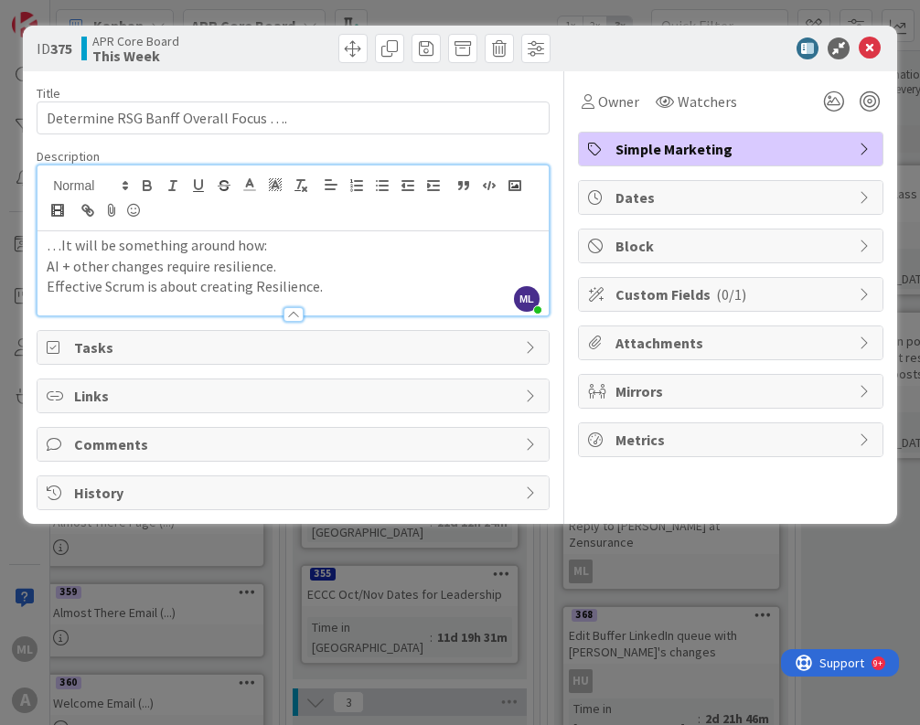
click at [420, 279] on p "Effective Scrum is about creating Resilience." at bounding box center [293, 286] width 493 height 21
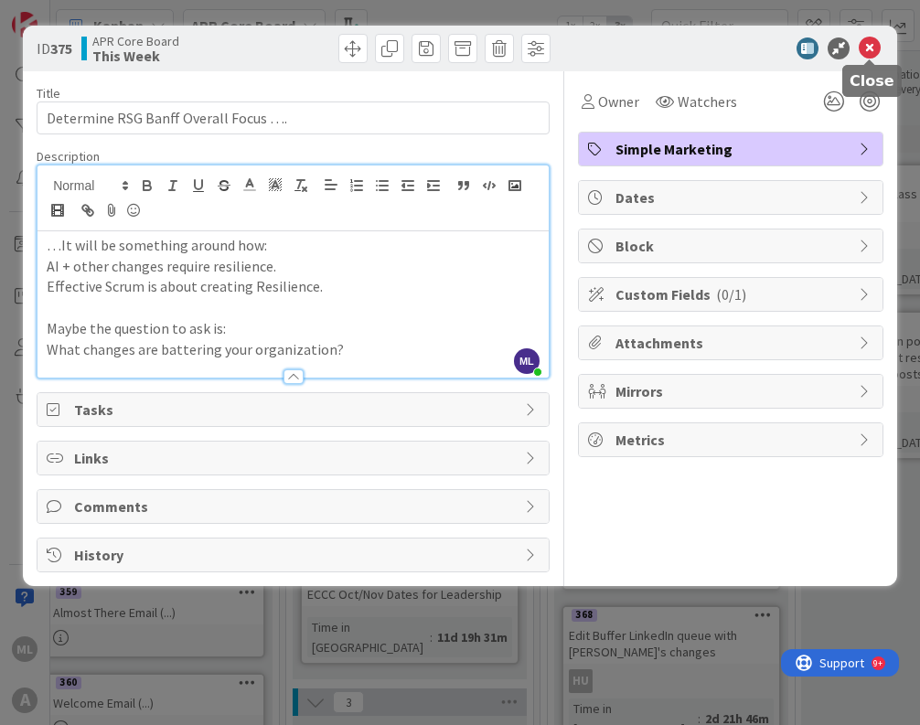
click at [849, 49] on icon at bounding box center [869, 48] width 22 height 22
